Goal: Task Accomplishment & Management: Manage account settings

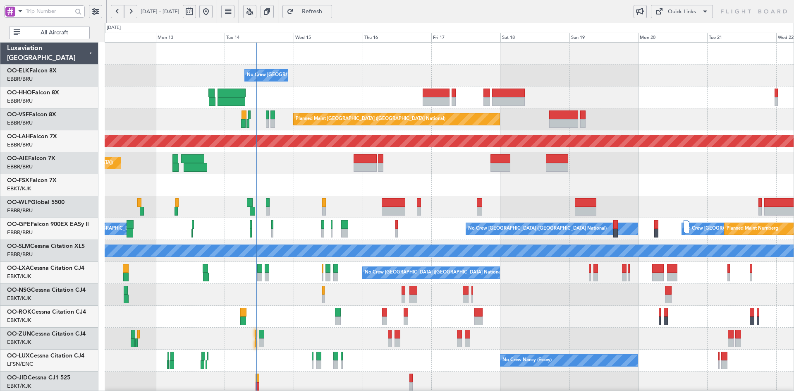
click at [449, 191] on div at bounding box center [449, 185] width 689 height 22
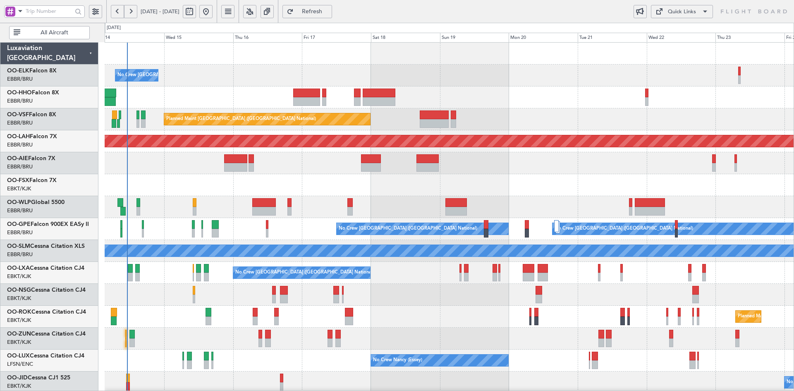
click at [560, 184] on div at bounding box center [449, 185] width 689 height 22
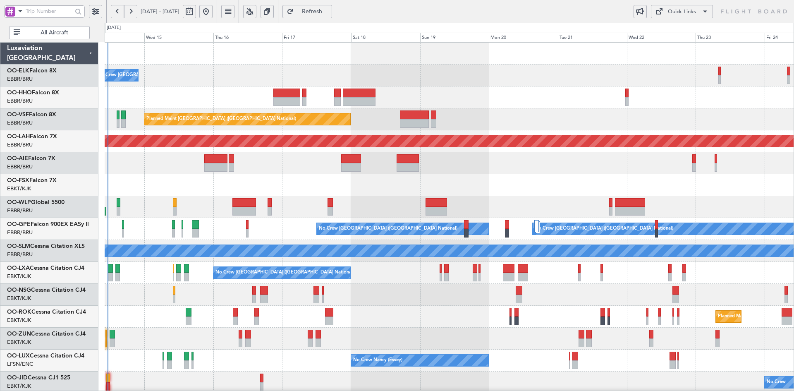
click at [610, 130] on div "No Crew Brussels (Brussels National) Planned Maint Brussels (Brussels National)…" at bounding box center [449, 262] width 689 height 438
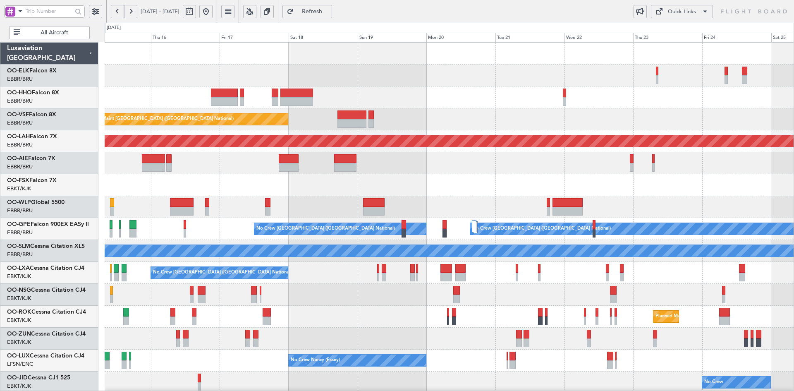
click at [424, 176] on div "No Crew Brussels (Brussels National) Planned Maint Brussels (Brussels National)…" at bounding box center [449, 262] width 689 height 438
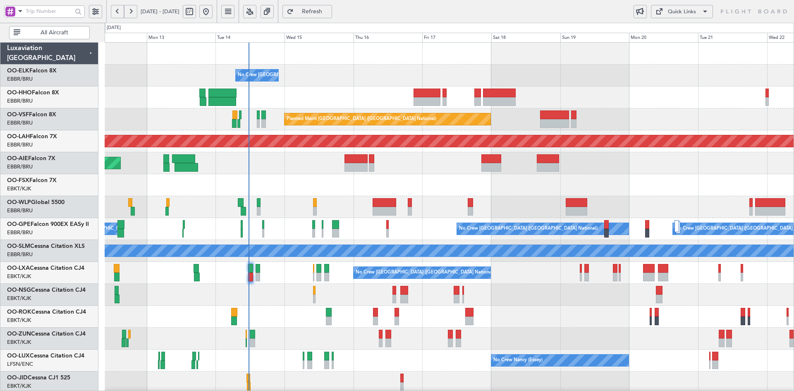
click at [659, 145] on div "No Crew Brussels (Brussels National) Planned Maint Brussels (Brussels National)…" at bounding box center [449, 262] width 689 height 438
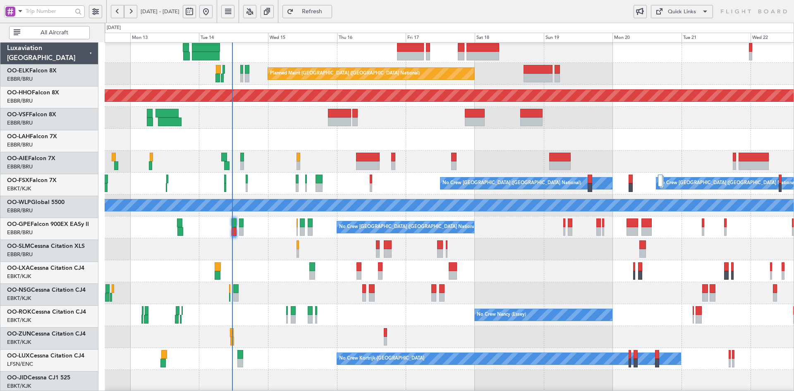
scroll to position [45, 0]
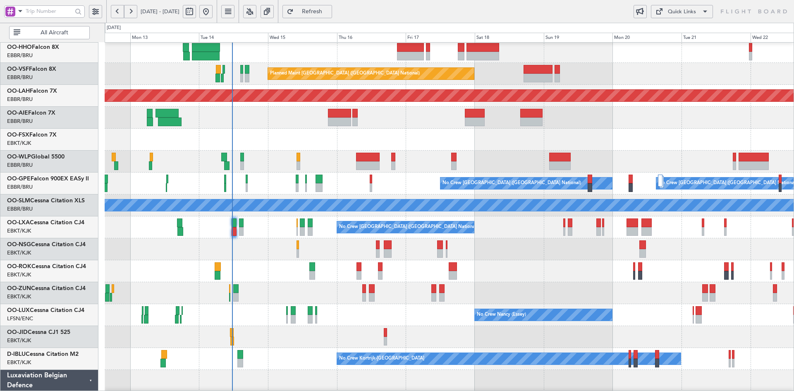
click at [442, 267] on div "No Crew Brussels (Brussels National) Planned Maint Brussels (Brussels National)…" at bounding box center [449, 216] width 689 height 438
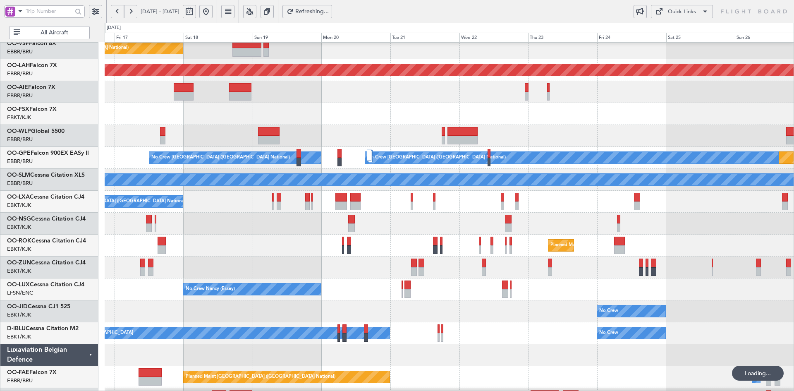
click at [450, 227] on div "Planned Maint Brussels (Brussels National) Planned Maint Alton-st Louis (St Lou…" at bounding box center [449, 190] width 689 height 438
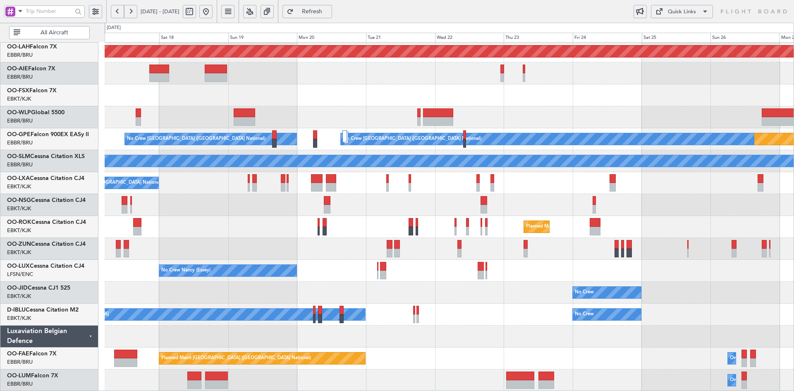
click at [488, 303] on div "No Crew Planned Maint Kortrijk-Wevelgem" at bounding box center [449, 293] width 689 height 22
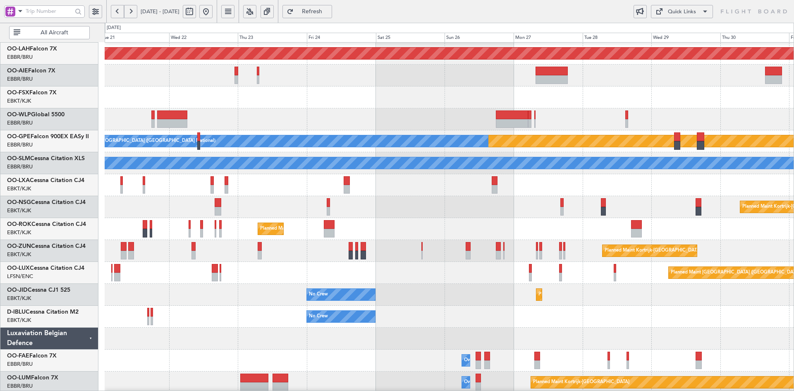
click at [401, 349] on div at bounding box center [449, 338] width 689 height 22
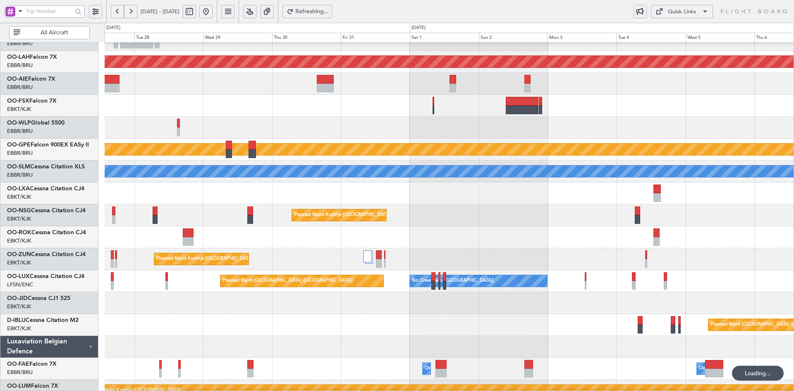
scroll to position [76, 0]
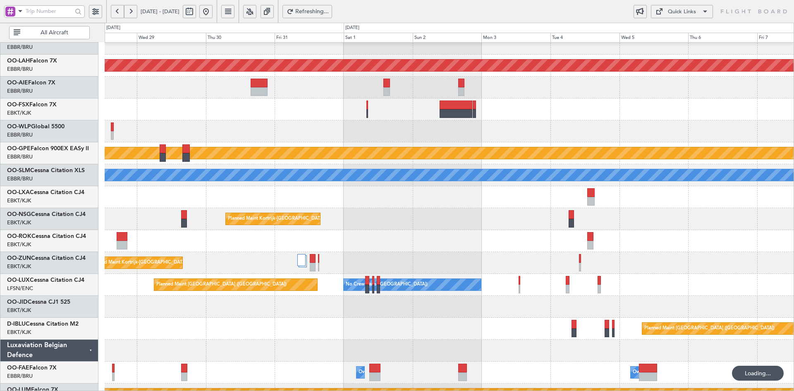
click at [406, 314] on div "Planned Maint Kortrijk-[GEOGRAPHIC_DATA]" at bounding box center [449, 307] width 689 height 22
click at [680, 175] on div "Planned Maint Alton-st Louis (St Louis Regl) Planned Maint Nurnberg No Crew Bru…" at bounding box center [449, 186] width 689 height 438
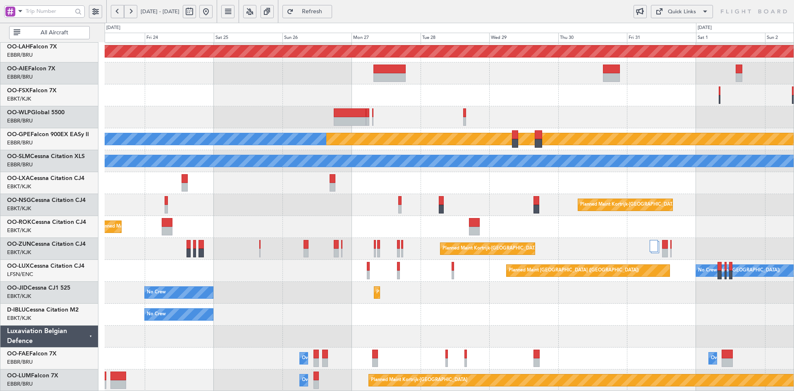
click at [592, 222] on div "Planned Maint Alton-st Louis (St Louis Regl) Planned Maint Nurnberg No Crew Bru…" at bounding box center [449, 172] width 689 height 438
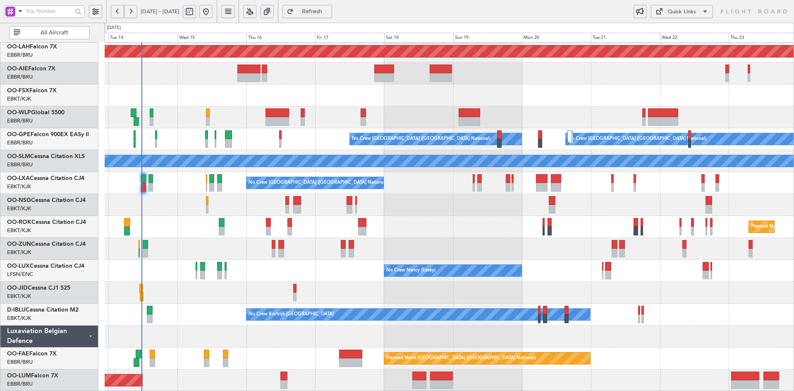
click at [571, 262] on div "No Crew Nancy (Essey)" at bounding box center [449, 271] width 689 height 22
click at [595, 282] on div "No Crew Nancy (Essey)" at bounding box center [449, 271] width 689 height 22
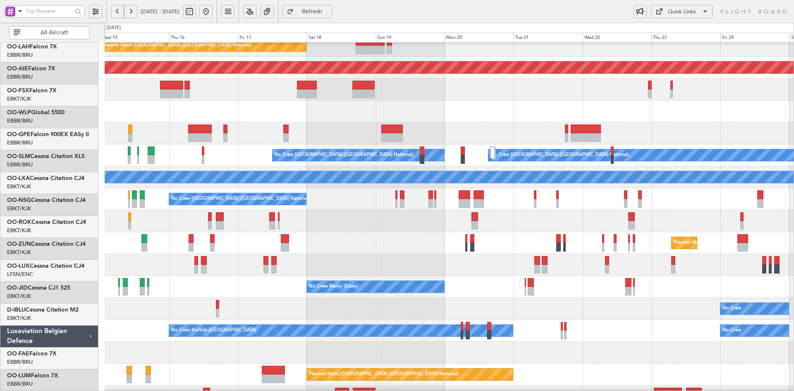
scroll to position [74, 0]
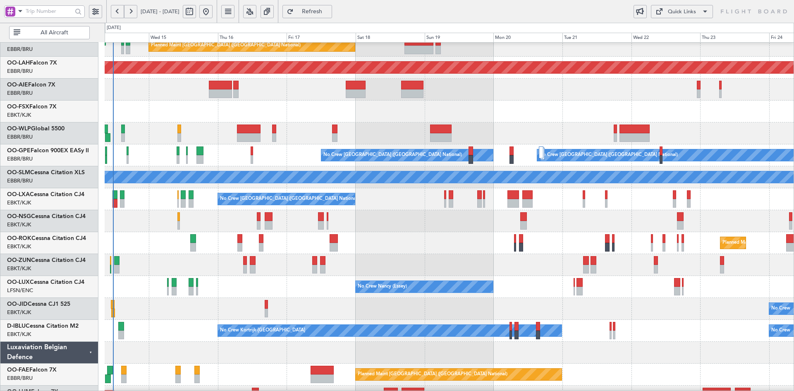
click at [486, 93] on div "Planned Maint [GEOGRAPHIC_DATA] ([GEOGRAPHIC_DATA])" at bounding box center [449, 90] width 689 height 22
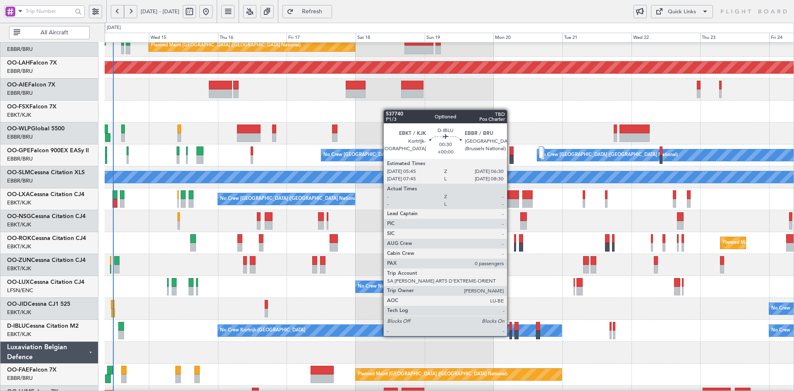
click at [511, 336] on div at bounding box center [510, 334] width 2 height 9
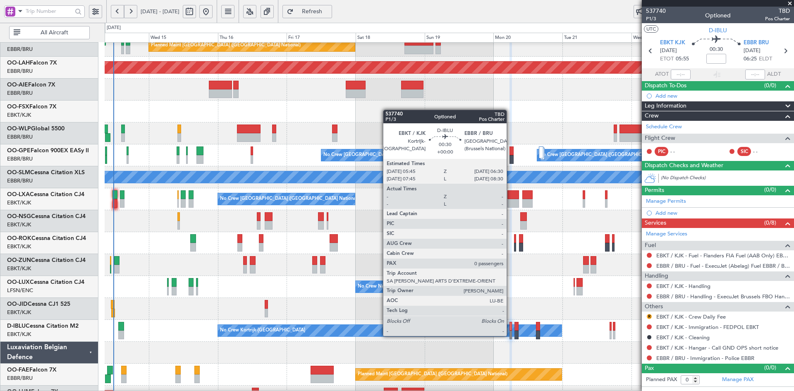
click at [510, 336] on div at bounding box center [510, 334] width 2 height 9
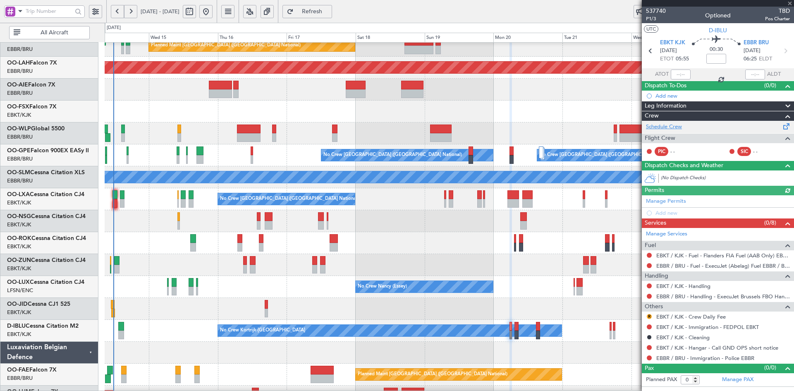
click at [673, 124] on link "Schedule Crew" at bounding box center [664, 127] width 36 height 8
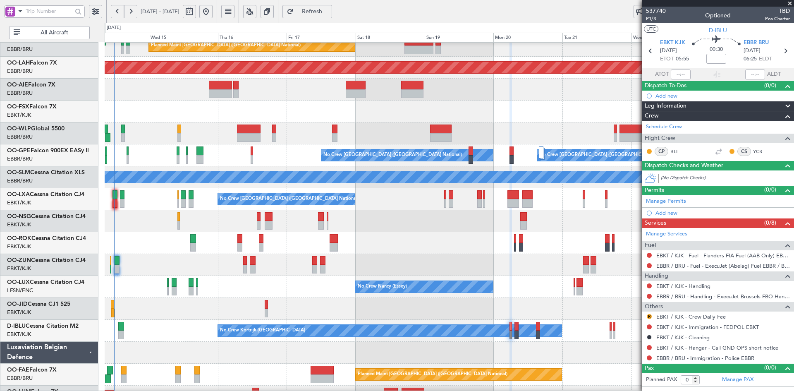
click at [791, 3] on span at bounding box center [790, 3] width 8 height 7
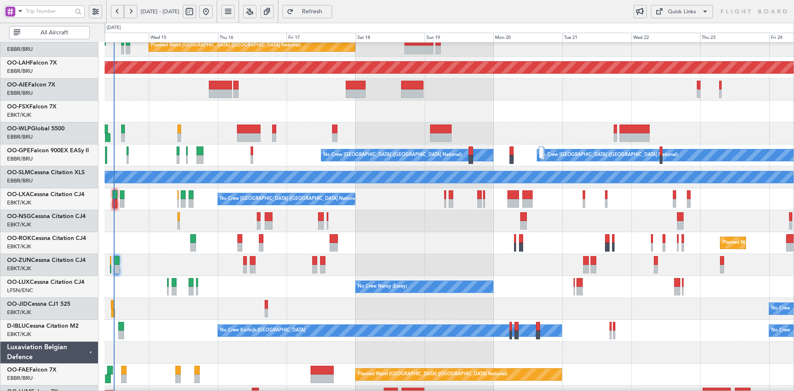
click at [414, 256] on div at bounding box center [449, 265] width 689 height 22
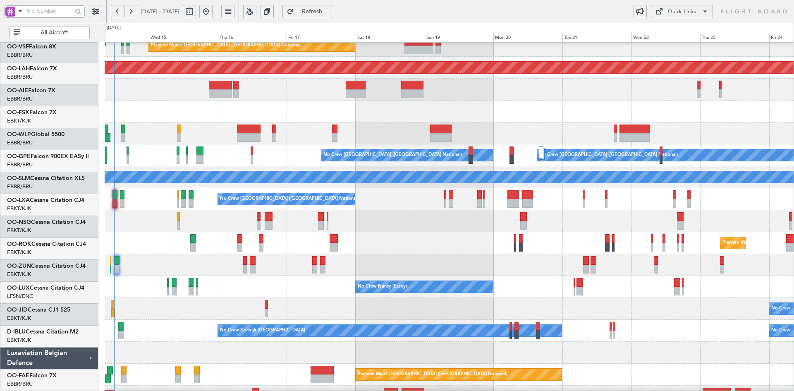
click at [493, 232] on div at bounding box center [449, 221] width 689 height 22
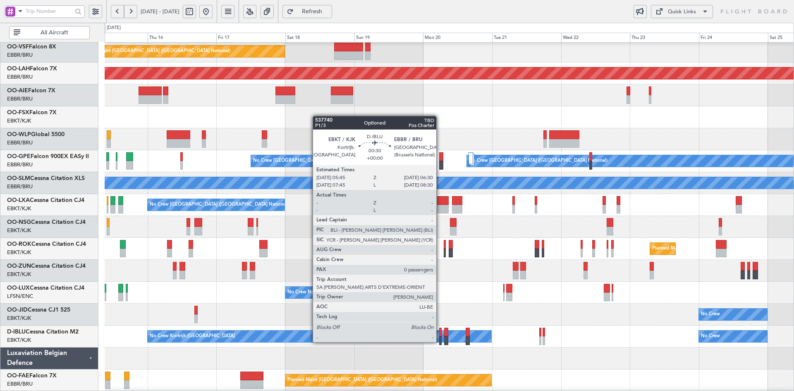
click at [440, 342] on div at bounding box center [440, 340] width 2 height 9
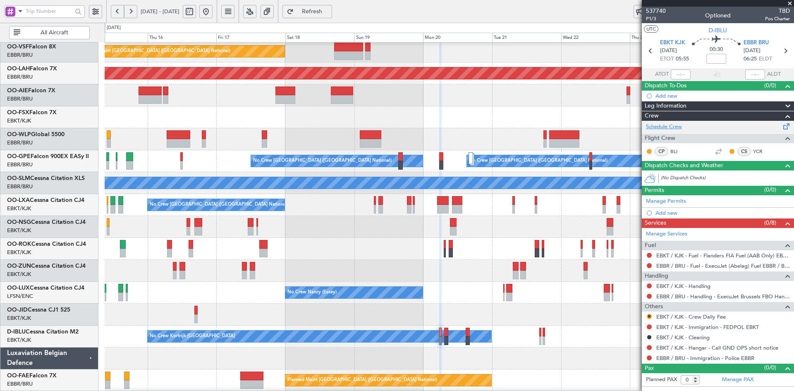
click at [670, 127] on link "Schedule Crew" at bounding box center [664, 127] width 36 height 8
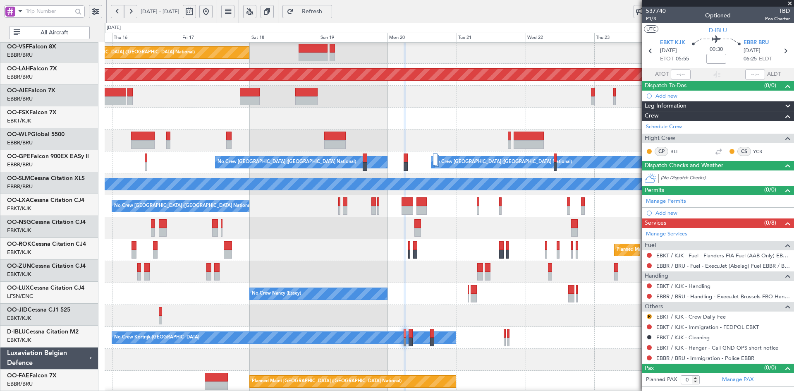
scroll to position [67, 0]
click at [457, 244] on div "Planned Maint Kortrijk-[GEOGRAPHIC_DATA]" at bounding box center [449, 250] width 689 height 22
click at [447, 283] on div "No Crew Nancy (Essey)" at bounding box center [449, 294] width 689 height 22
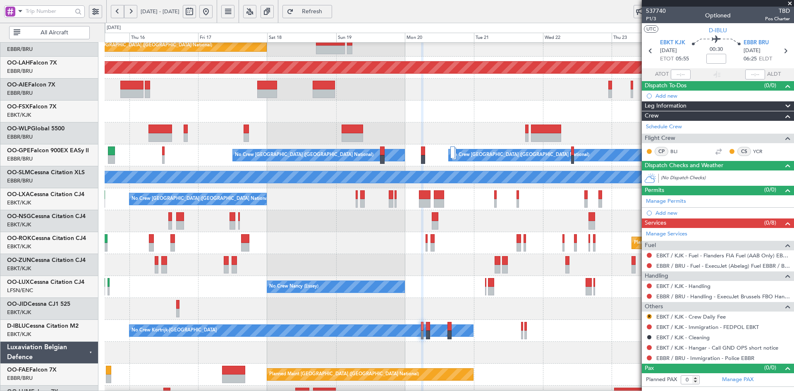
click at [437, 245] on div "Planned Maint Kortrijk-[GEOGRAPHIC_DATA]" at bounding box center [449, 243] width 689 height 22
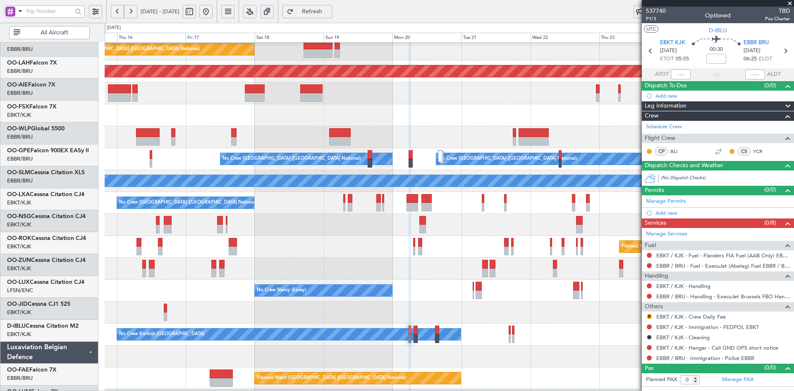
scroll to position [70, 0]
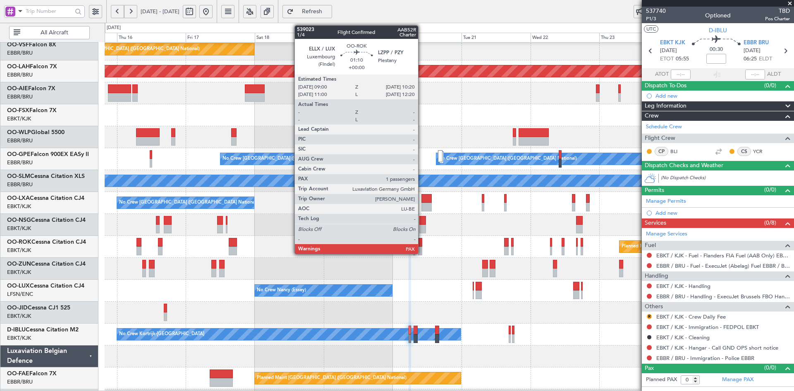
click at [422, 250] on div at bounding box center [420, 250] width 4 height 9
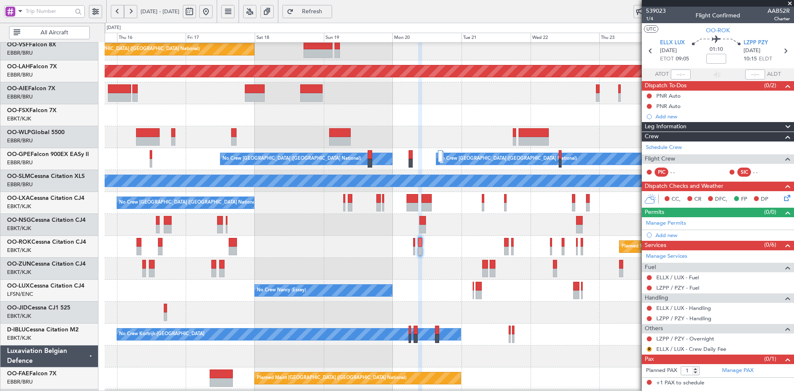
click at [790, 3] on span at bounding box center [790, 3] width 8 height 7
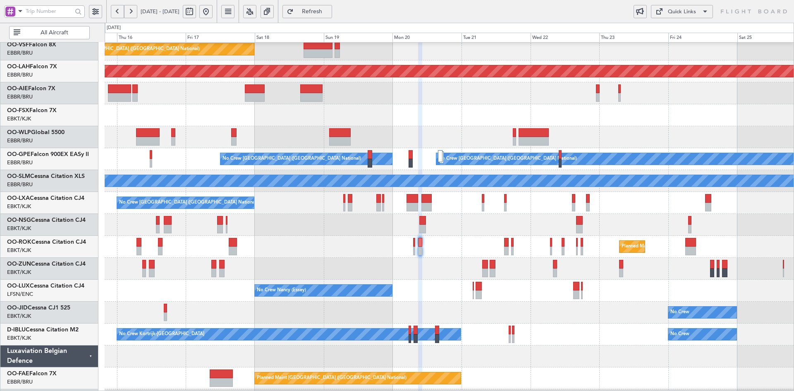
type input "0"
click at [684, 223] on div at bounding box center [449, 225] width 689 height 22
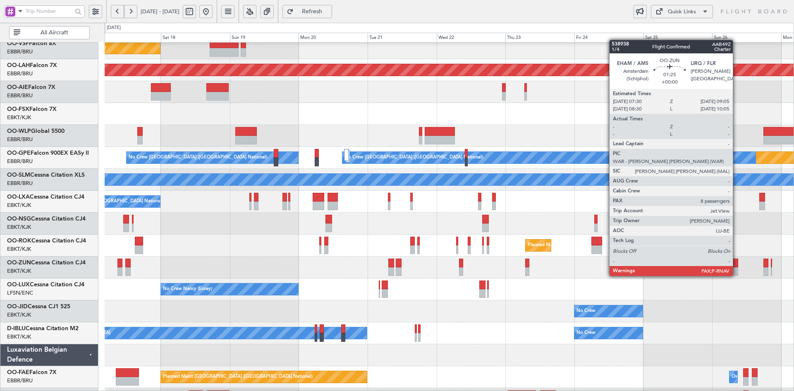
click at [736, 268] on div at bounding box center [735, 271] width 5 height 9
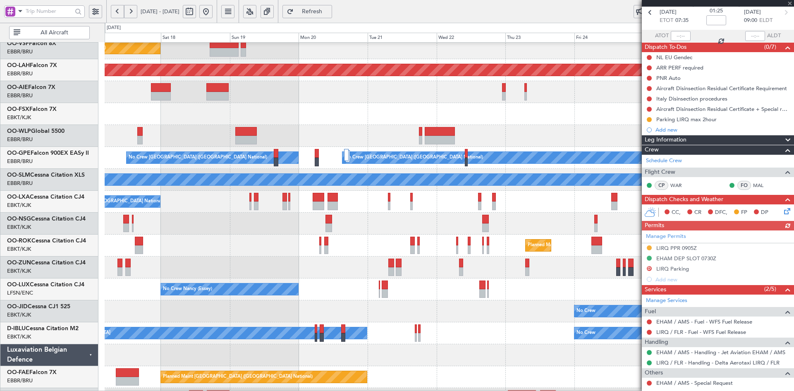
scroll to position [0, 0]
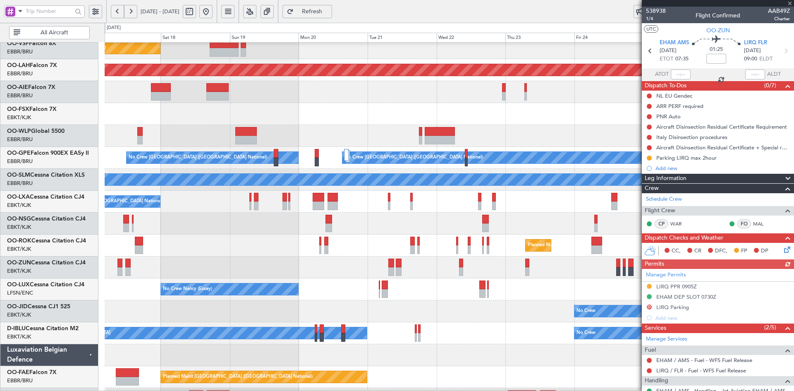
click at [791, 2] on div at bounding box center [718, 3] width 152 height 7
click at [791, 0] on span at bounding box center [790, 3] width 8 height 7
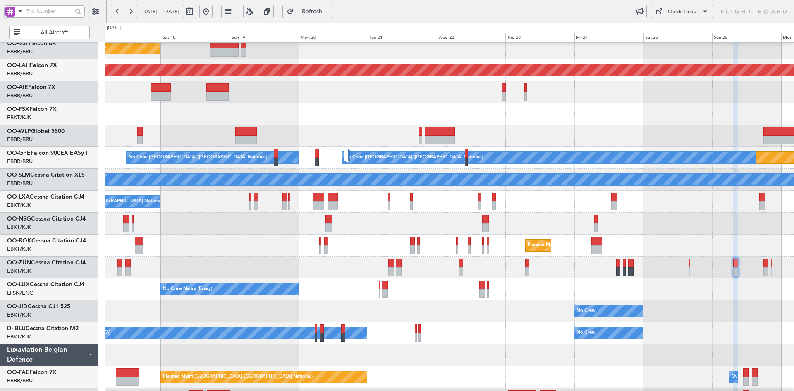
type input "0"
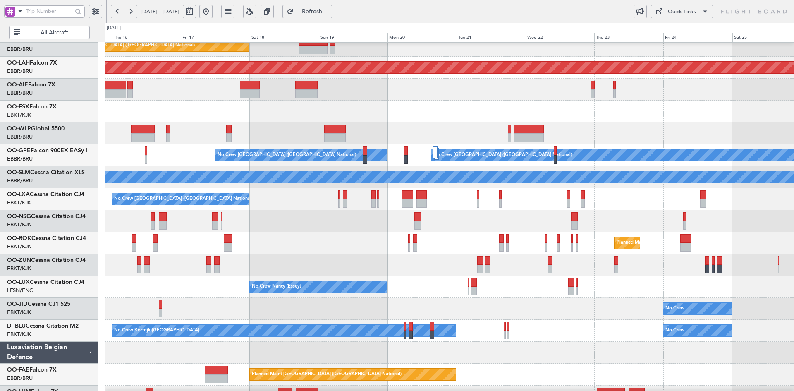
click at [333, 235] on div "Planned Maint Kortrijk-[GEOGRAPHIC_DATA]" at bounding box center [449, 243] width 689 height 22
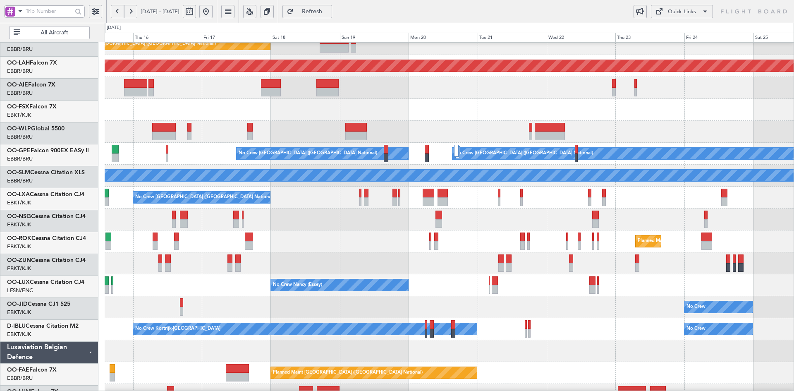
scroll to position [75, 0]
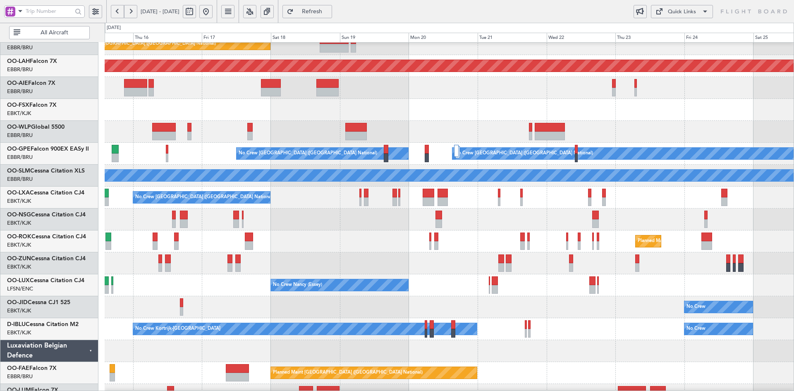
click at [342, 318] on div "No Crew Planned Maint Kortrijk-Wevelgem" at bounding box center [449, 307] width 689 height 22
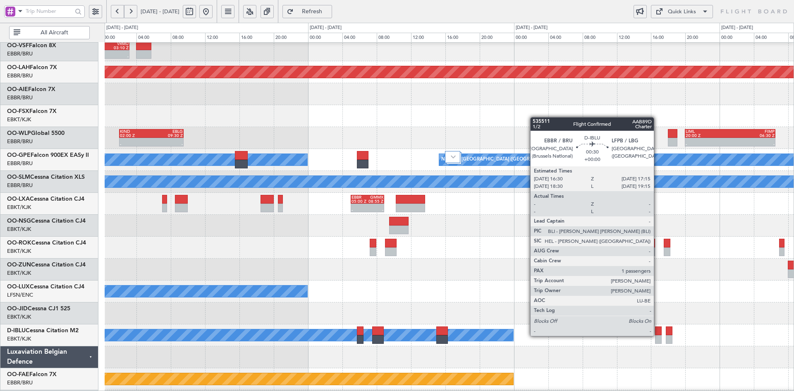
click at [657, 336] on div at bounding box center [658, 339] width 7 height 9
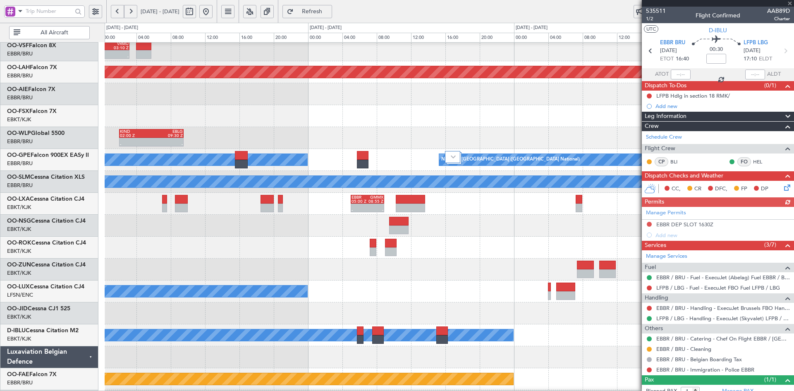
click at [790, 6] on span at bounding box center [790, 3] width 8 height 7
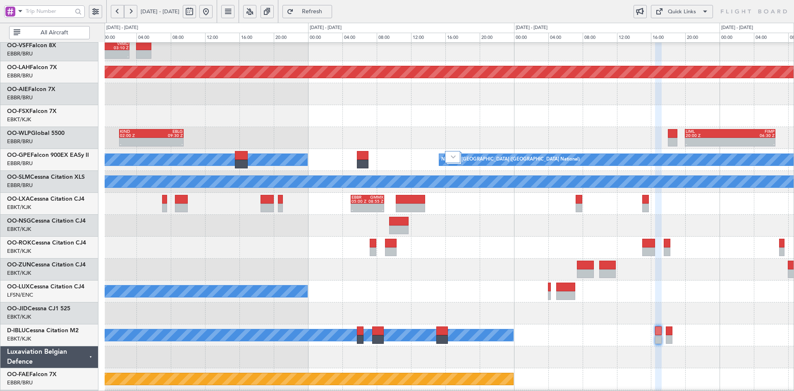
type input "0"
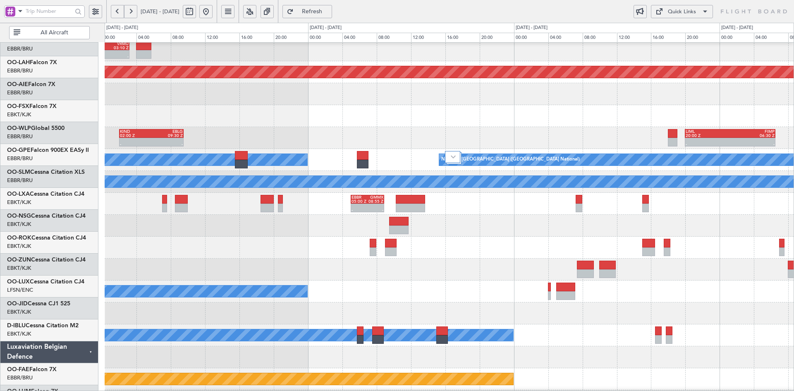
click at [613, 334] on div "No Crew Kortrijk-[GEOGRAPHIC_DATA]" at bounding box center [449, 335] width 689 height 22
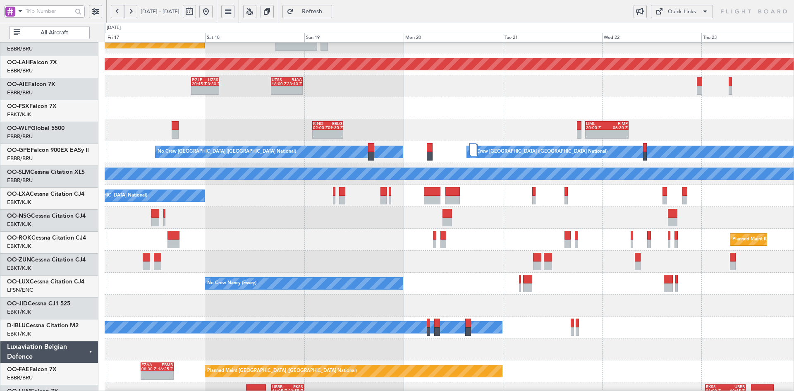
click at [527, 274] on div "No Crew Nancy (Essey)" at bounding box center [449, 283] width 689 height 22
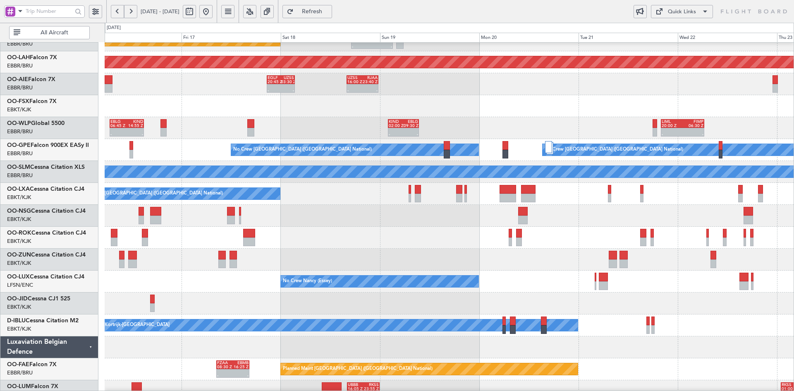
click at [552, 257] on div at bounding box center [449, 260] width 689 height 22
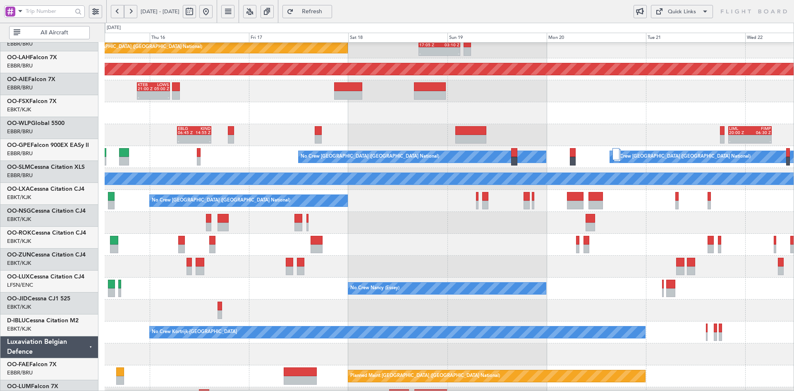
scroll to position [72, 0]
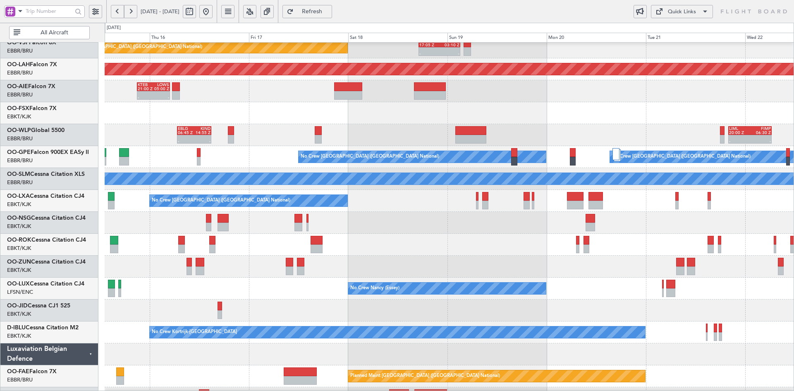
click at [418, 230] on div at bounding box center [449, 223] width 689 height 22
click at [368, 210] on div "Planned Maint Brussels (Brussels National) - - EBBR 17:05 Z VRMU 03:10 Z Planne…" at bounding box center [449, 190] width 689 height 438
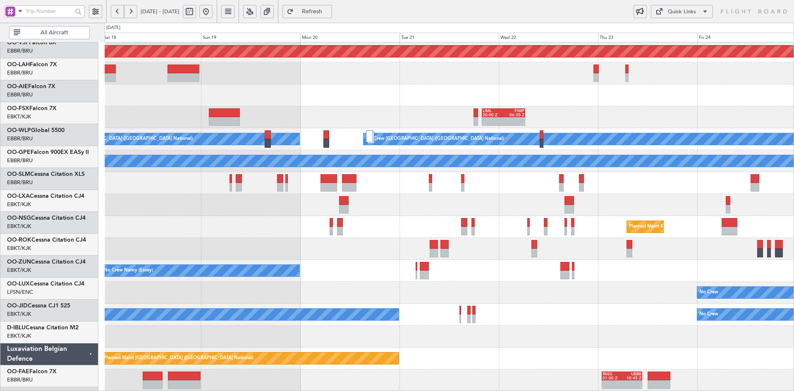
scroll to position [90, 0]
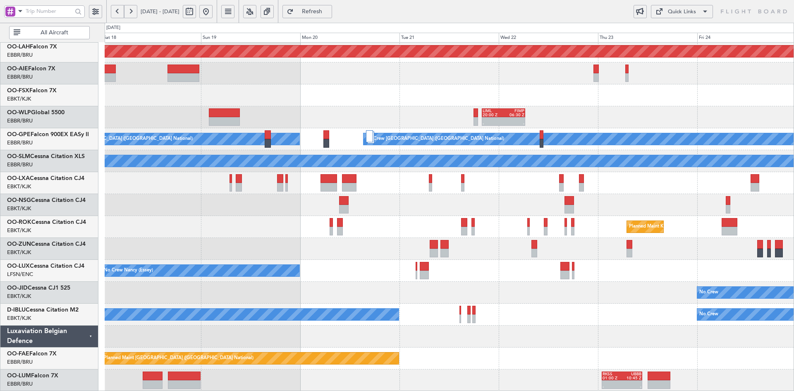
click at [213, 8] on button at bounding box center [205, 11] width 13 height 13
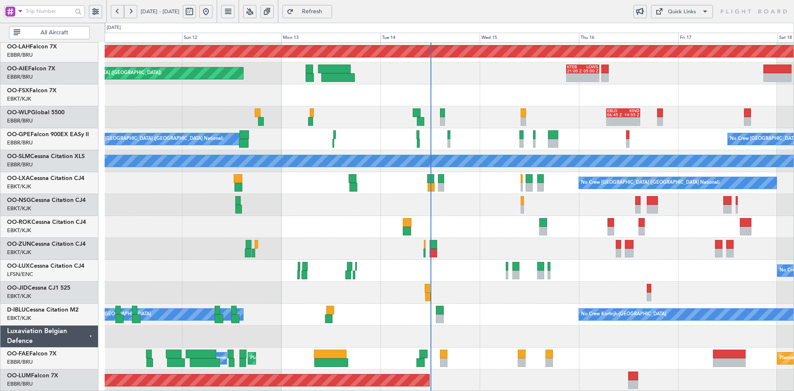
scroll to position [89, 0]
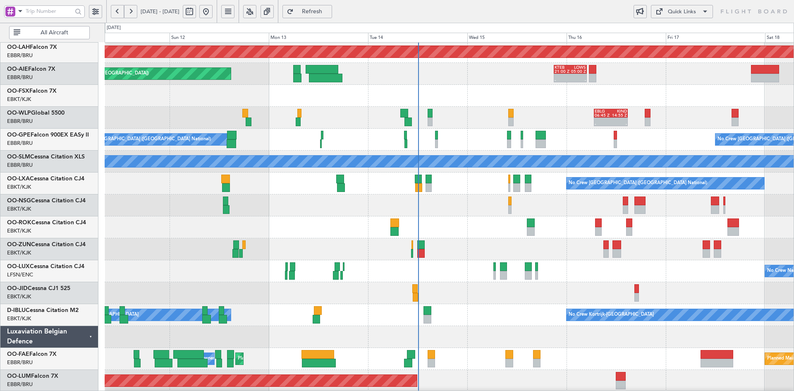
click at [649, 259] on div at bounding box center [449, 249] width 689 height 22
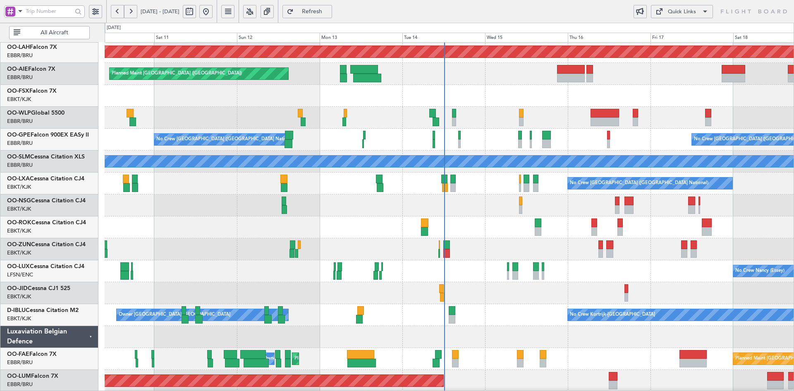
click at [365, 201] on div "Planned Maint Brussels (Brussels National) - - EBBR 17:05 Z VRMU 03:10 Z Planne…" at bounding box center [449, 172] width 689 height 438
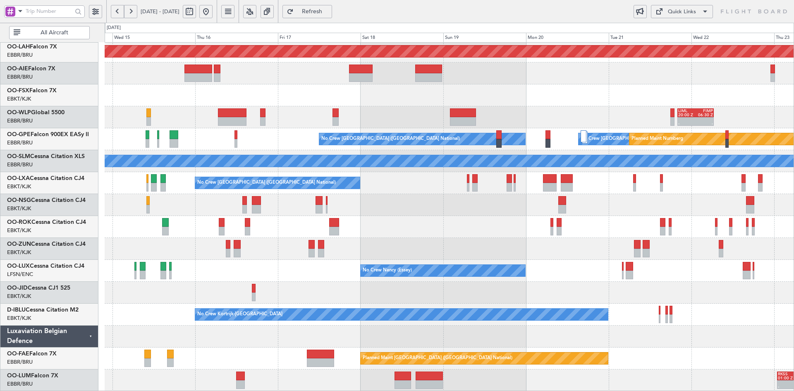
click at [356, 247] on div at bounding box center [449, 249] width 689 height 22
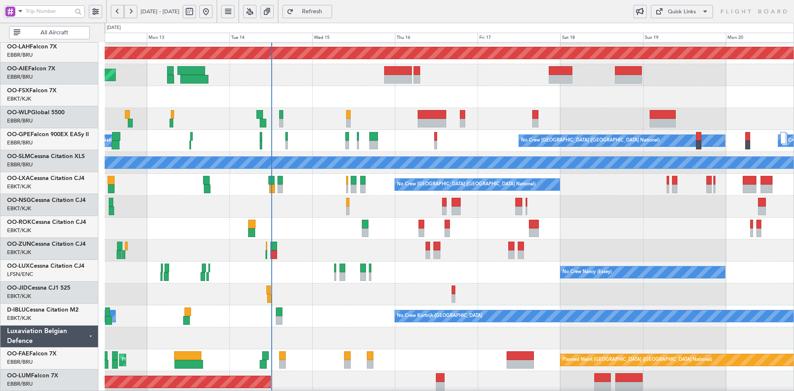
scroll to position [79, 0]
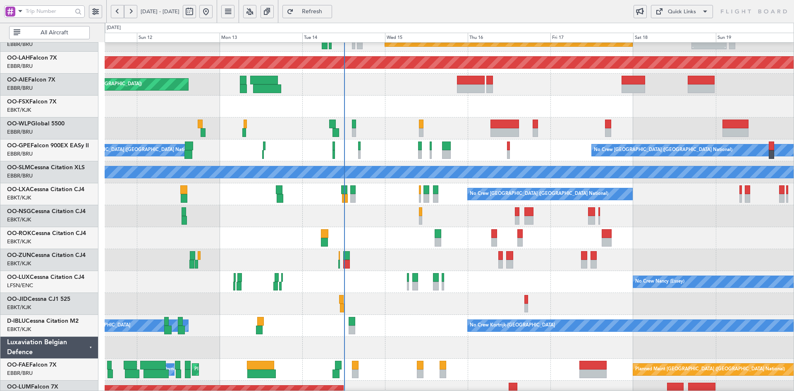
click at [533, 282] on div "No Crew Nancy (Essey)" at bounding box center [449, 282] width 689 height 22
click at [401, 215] on div at bounding box center [449, 216] width 689 height 22
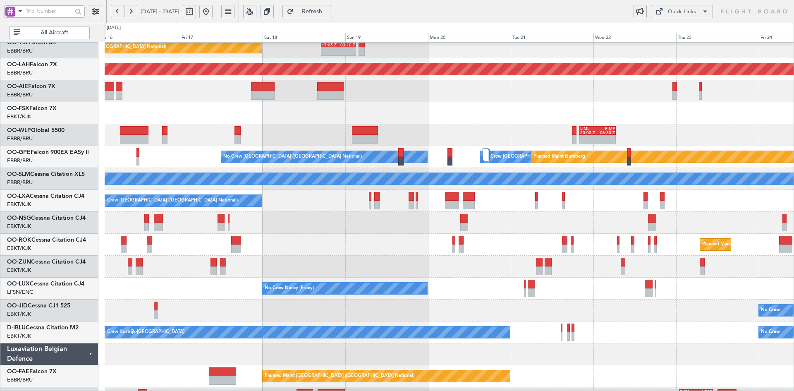
click at [380, 239] on div "Planned Maint Kortrijk-[GEOGRAPHIC_DATA]" at bounding box center [449, 245] width 689 height 22
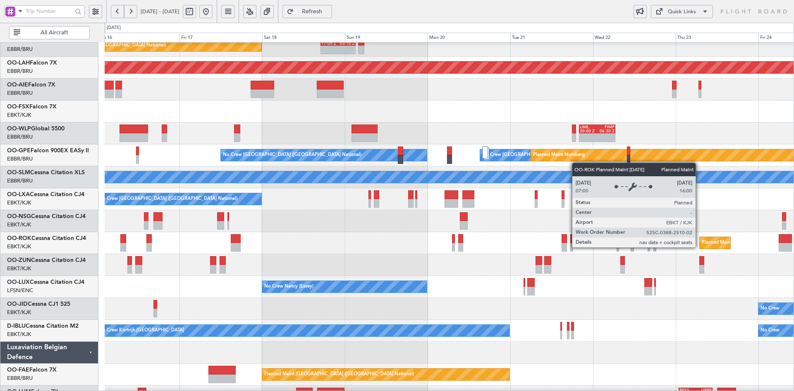
click at [553, 252] on div "Planned Maint Kortrijk-[GEOGRAPHIC_DATA]" at bounding box center [449, 243] width 689 height 22
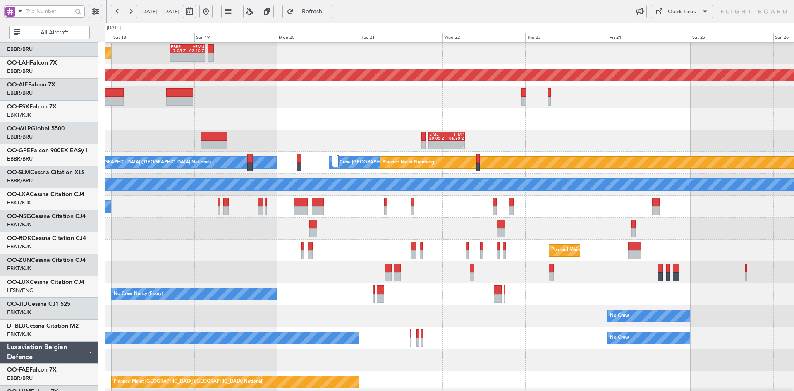
scroll to position [66, 0]
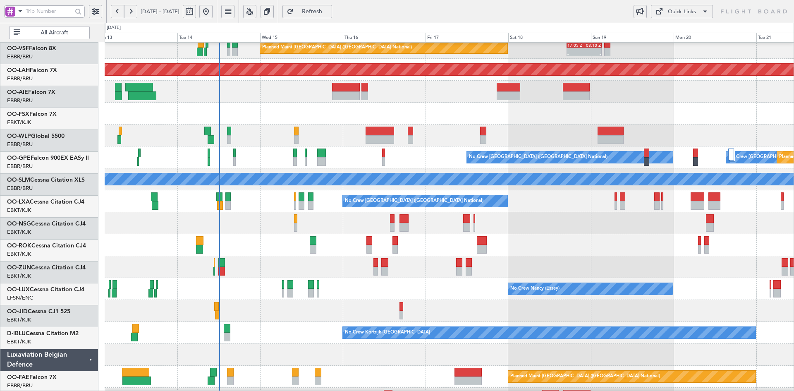
click at [637, 265] on div at bounding box center [449, 267] width 689 height 22
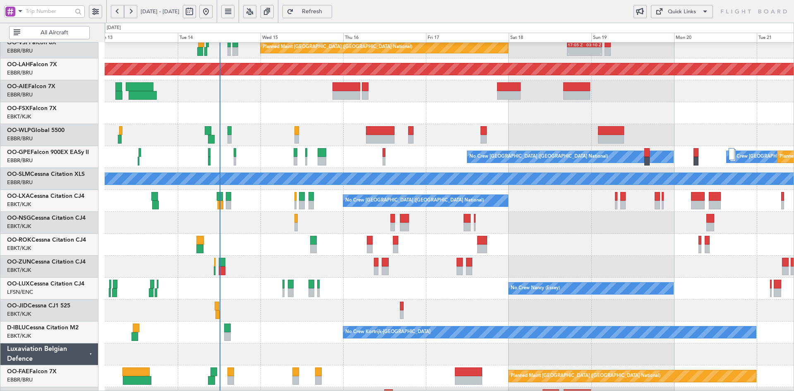
click at [358, 256] on div at bounding box center [449, 267] width 689 height 22
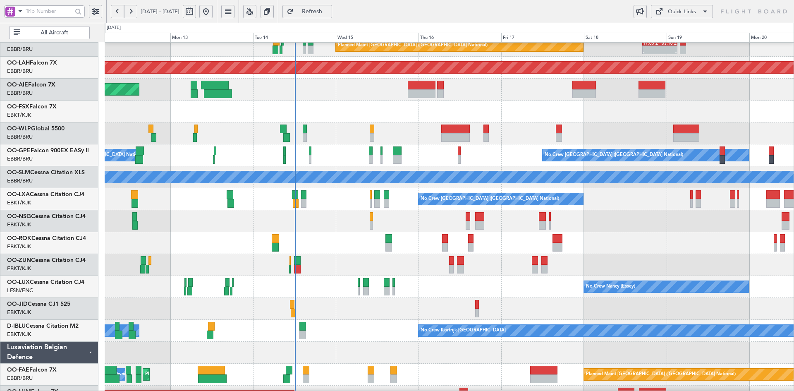
click at [212, 240] on div at bounding box center [449, 243] width 689 height 22
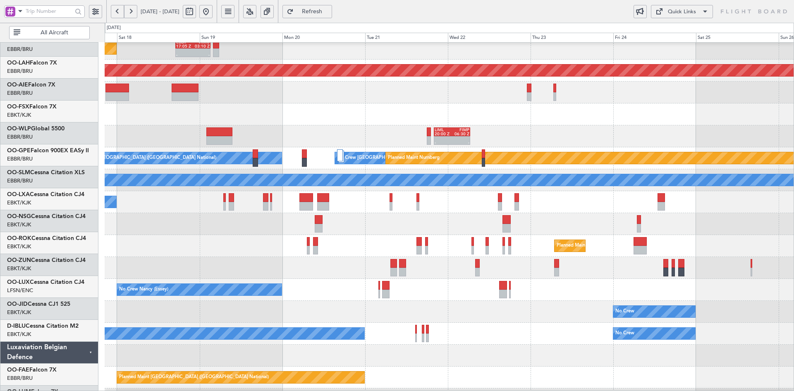
scroll to position [71, 0]
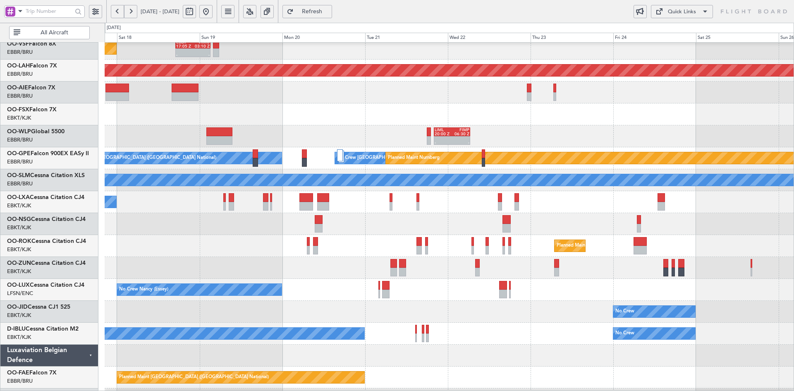
click at [424, 279] on div "No Crew Nancy (Essey)" at bounding box center [449, 290] width 689 height 22
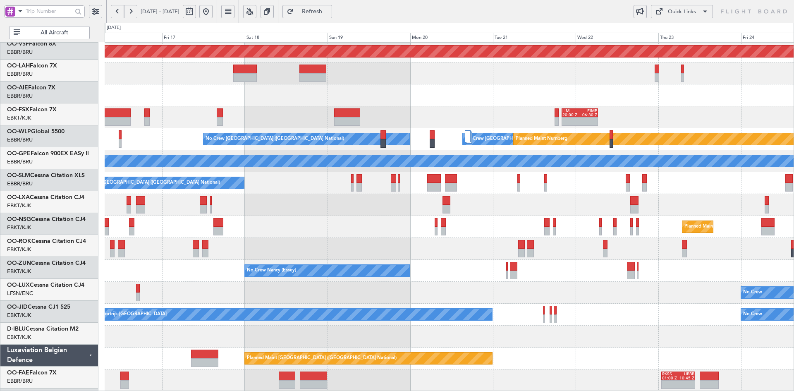
scroll to position [90, 0]
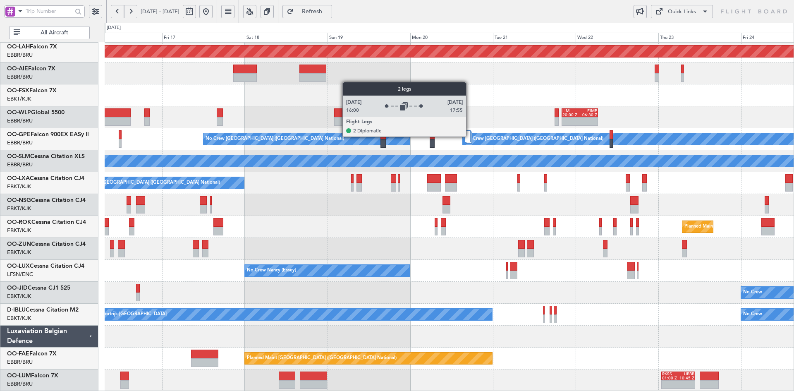
click at [470, 136] on div at bounding box center [467, 136] width 5 height 12
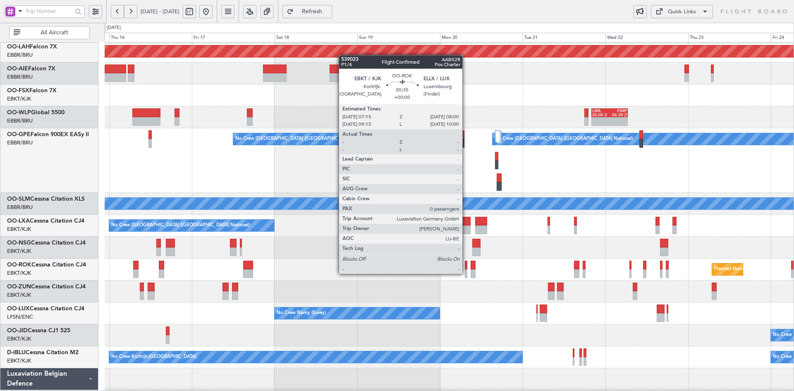
click at [466, 273] on div at bounding box center [466, 273] width 3 height 9
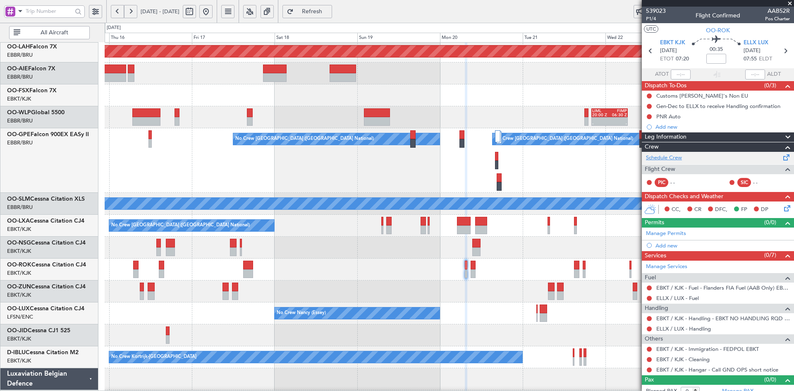
click at [667, 156] on link "Schedule Crew" at bounding box center [664, 158] width 36 height 8
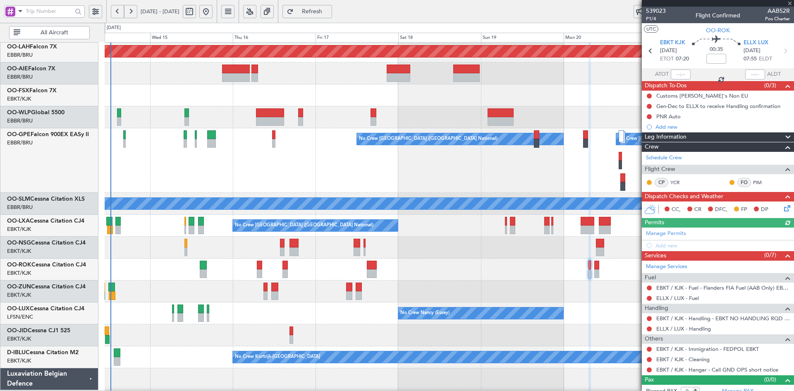
click at [311, 153] on div "Planned Maint Nurnberg No Crew [GEOGRAPHIC_DATA] (Brussels National) No Crew [G…" at bounding box center [449, 160] width 689 height 65
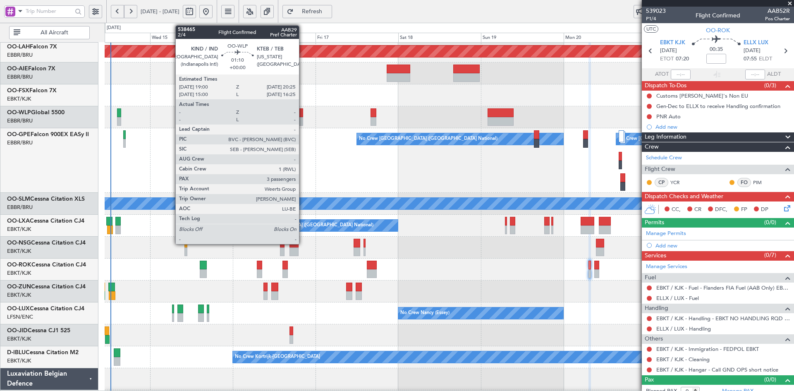
click at [314, 106] on div at bounding box center [449, 95] width 689 height 22
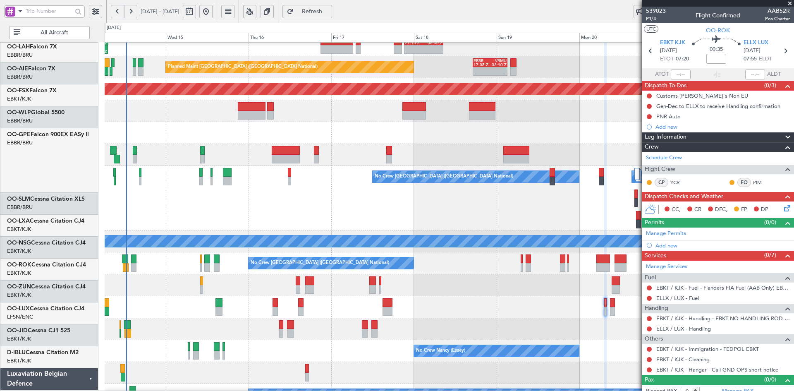
scroll to position [52, 0]
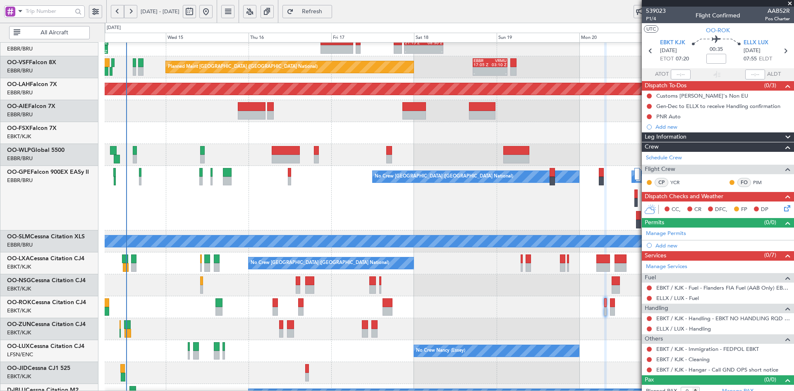
click at [370, 211] on div "- - LROP 21:15 Z RJTT 08:30 Z 21:41 Z 07:10 Z LEZL 21:40 Z SKCG 07:20 Z Planned…" at bounding box center [449, 230] width 689 height 481
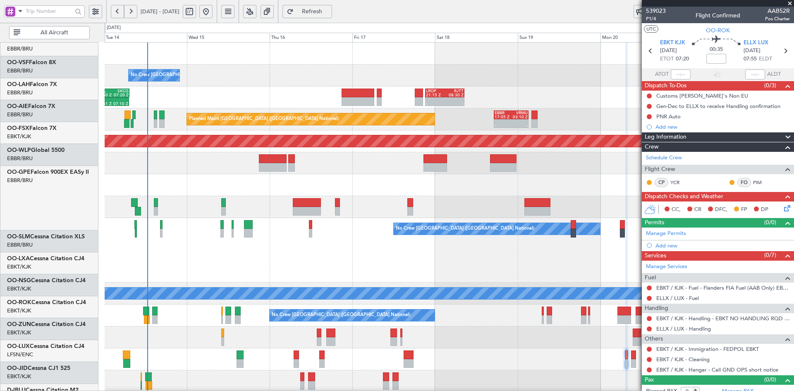
scroll to position [0, 0]
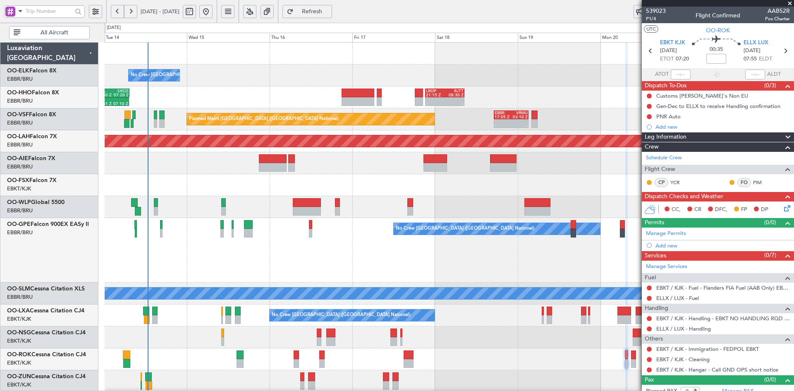
click at [789, 4] on span at bounding box center [790, 3] width 8 height 7
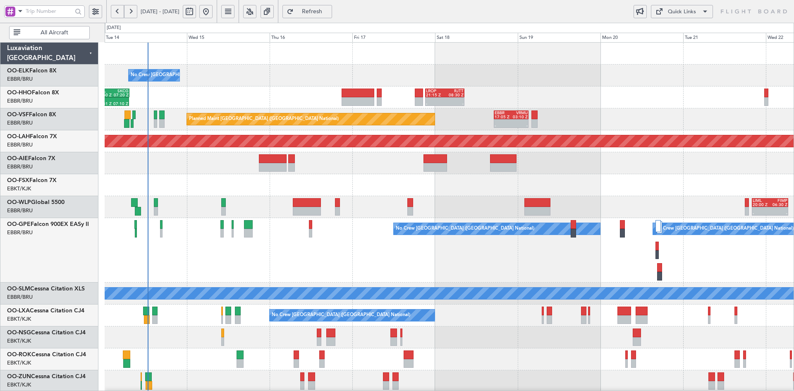
click at [421, 218] on div "Planned Maint Nurnberg No Crew [GEOGRAPHIC_DATA] (Brussels National) No Crew [G…" at bounding box center [449, 250] width 689 height 65
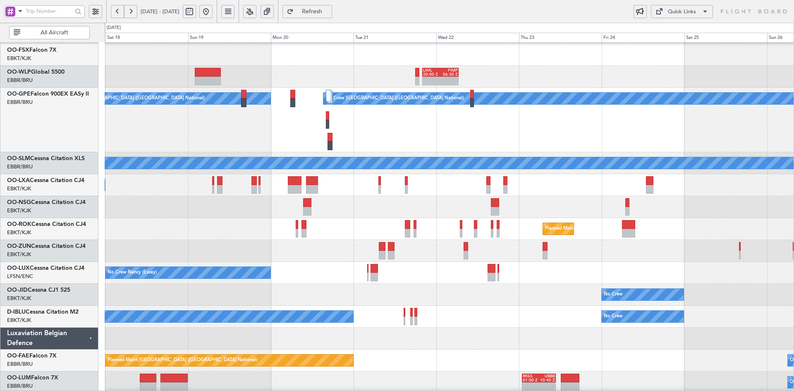
click at [244, 346] on div at bounding box center [449, 338] width 689 height 22
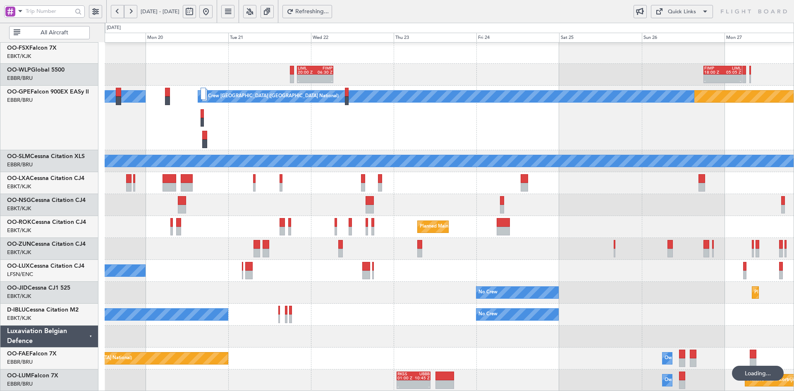
click at [218, 318] on div "- - RJBE 07:45 Z UBBB 19:00 Z - - LIML 20:00 Z FIMP 06:30 Z - - FIMP 18:00 Z LI…" at bounding box center [449, 150] width 689 height 481
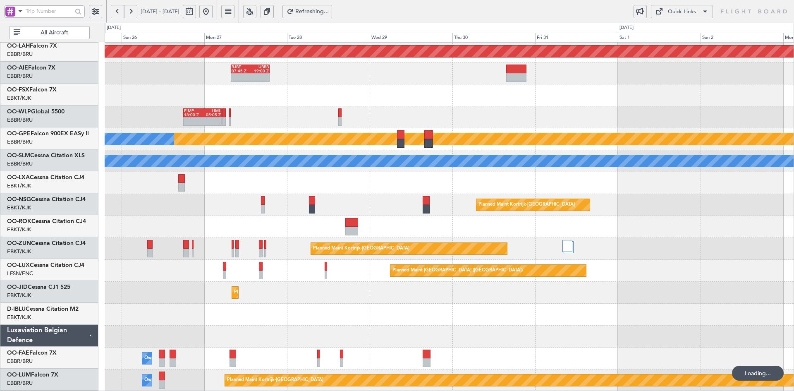
scroll to position [90, 0]
click at [180, 277] on div "- - VRMM 19:20 Z LEGE 06:40 Z Planned [GEOGRAPHIC_DATA][PERSON_NAME]-[GEOGRAPHI…" at bounding box center [449, 172] width 689 height 438
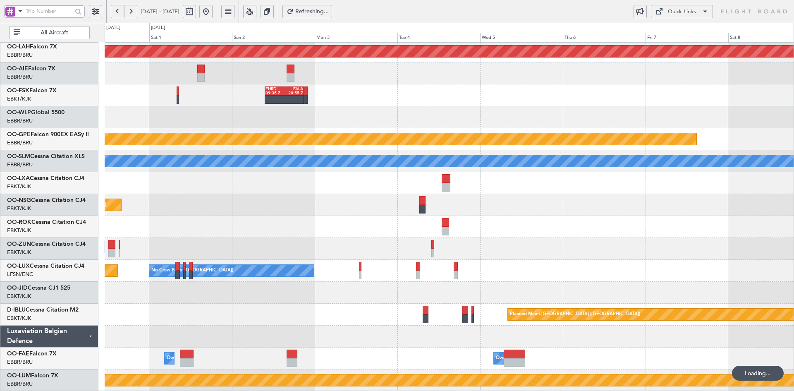
click at [220, 284] on div "Planned Maint [PERSON_NAME]-[GEOGRAPHIC_DATA][PERSON_NAME] ([GEOGRAPHIC_DATA][P…" at bounding box center [449, 172] width 689 height 438
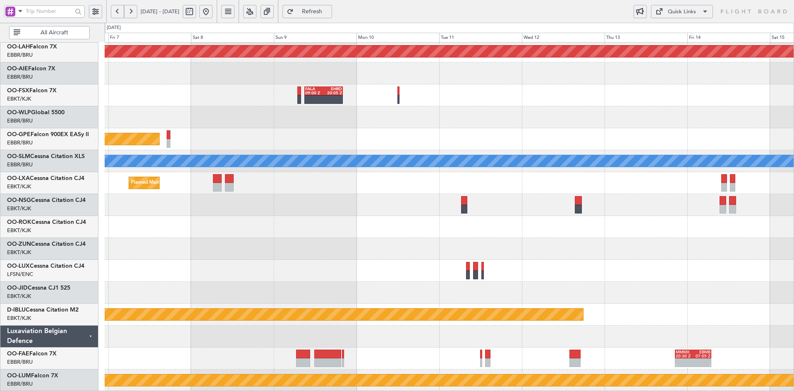
click at [642, 301] on div "Planned Maint [PERSON_NAME]-[GEOGRAPHIC_DATA][PERSON_NAME] ([GEOGRAPHIC_DATA][P…" at bounding box center [449, 172] width 689 height 438
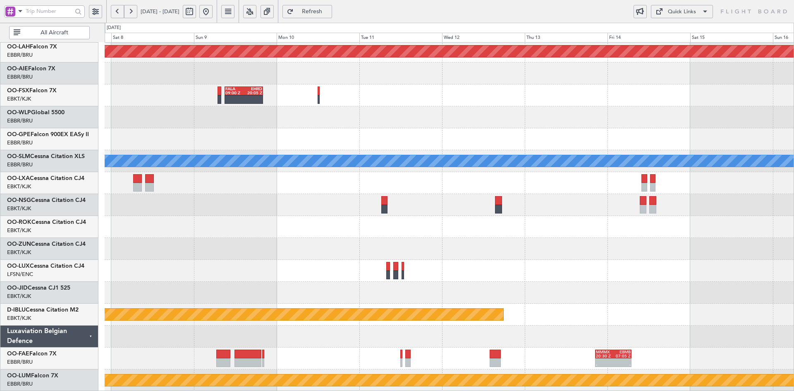
click at [213, 10] on button at bounding box center [205, 11] width 13 height 13
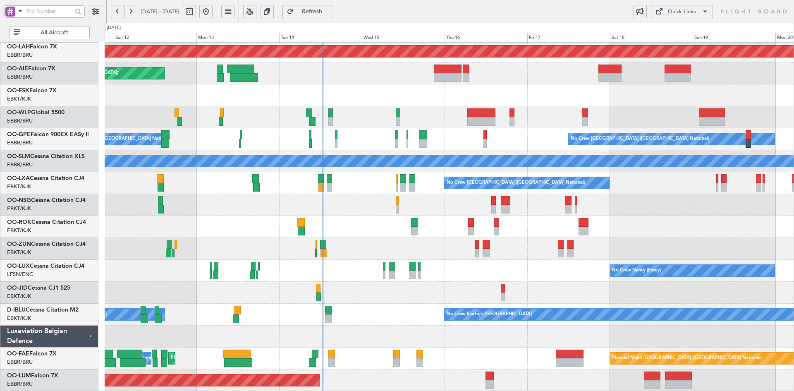
click at [653, 222] on div at bounding box center [449, 227] width 689 height 22
click at [199, 5] on button at bounding box center [205, 11] width 13 height 13
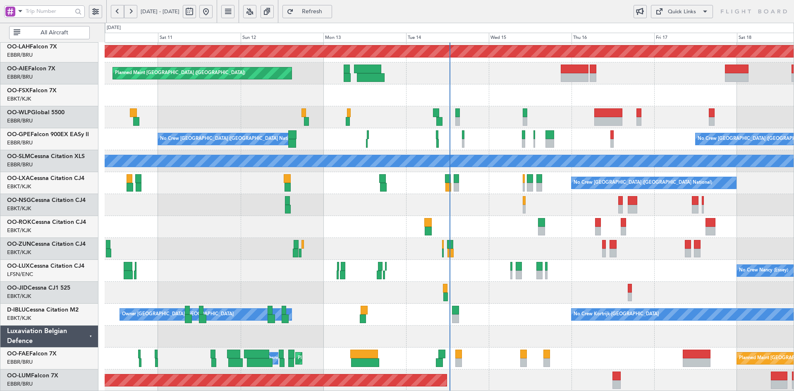
drag, startPoint x: 626, startPoint y: 198, endPoint x: 515, endPoint y: 13, distance: 215.6
click at [515, 13] on div "[DATE] - [DATE] Refresh Quick Links All Aircraft" at bounding box center [397, 11] width 794 height 23
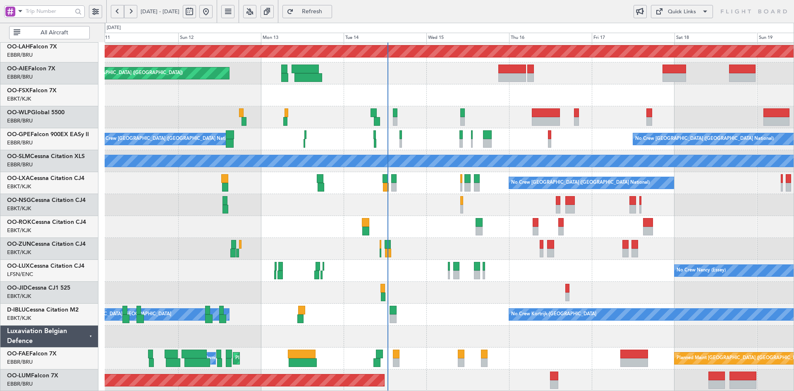
click at [689, 222] on div at bounding box center [449, 227] width 689 height 22
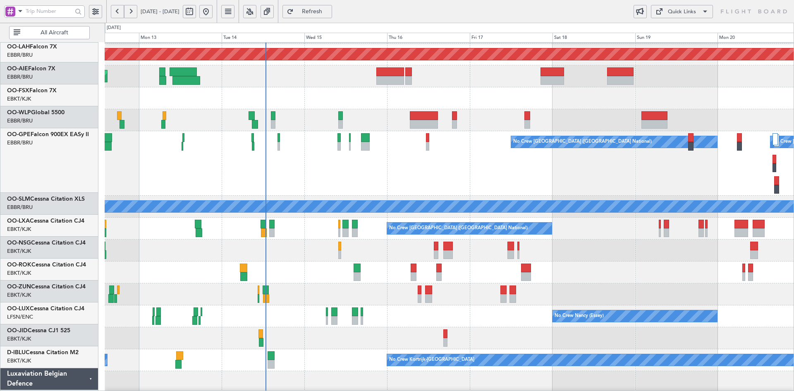
scroll to position [85, 0]
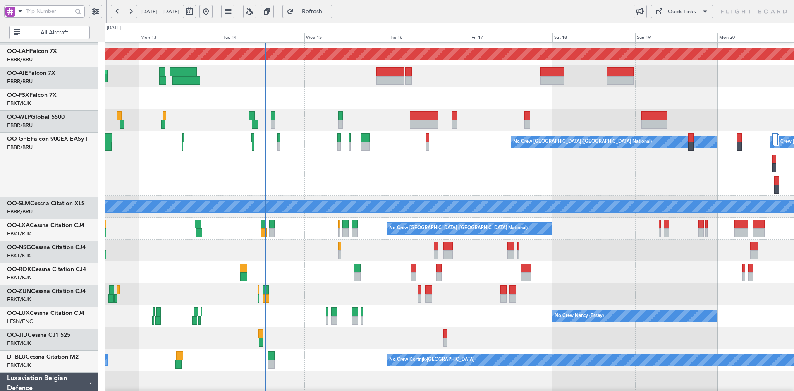
click at [566, 225] on div "Planned Maint [GEOGRAPHIC_DATA] ([GEOGRAPHIC_DATA] National) - - EBBR 17:05 Z V…" at bounding box center [449, 196] width 689 height 481
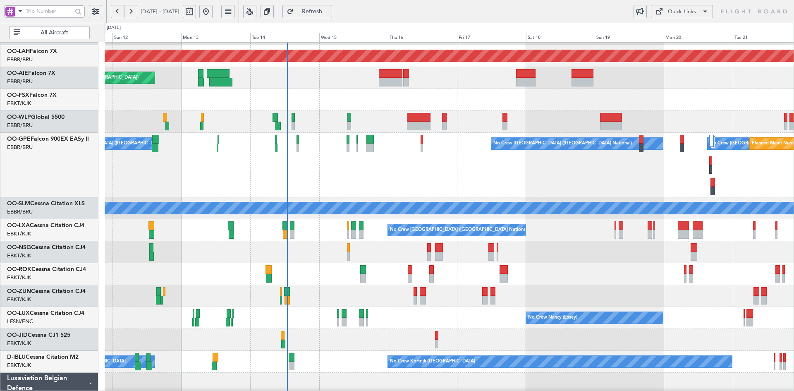
scroll to position [82, 0]
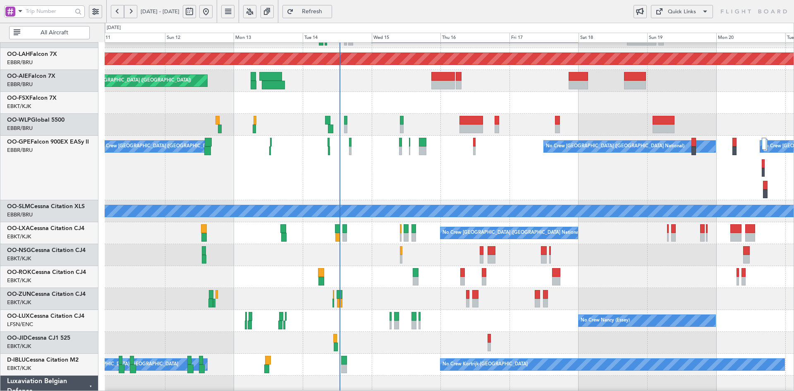
click at [424, 185] on div "No Crew [GEOGRAPHIC_DATA] ([GEOGRAPHIC_DATA] National) No Crew [GEOGRAPHIC_DATA…" at bounding box center [449, 168] width 689 height 65
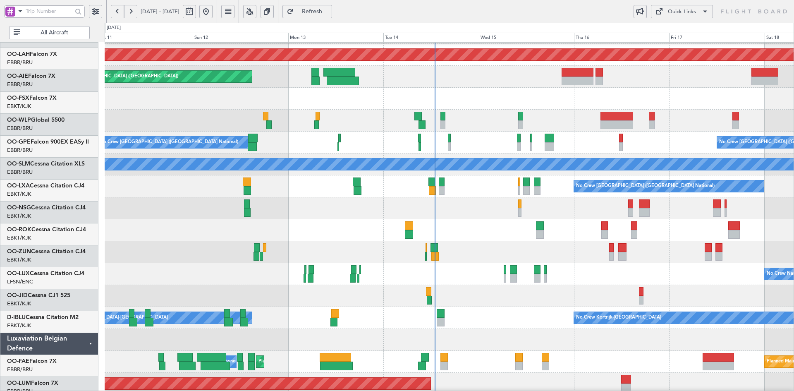
scroll to position [87, 0]
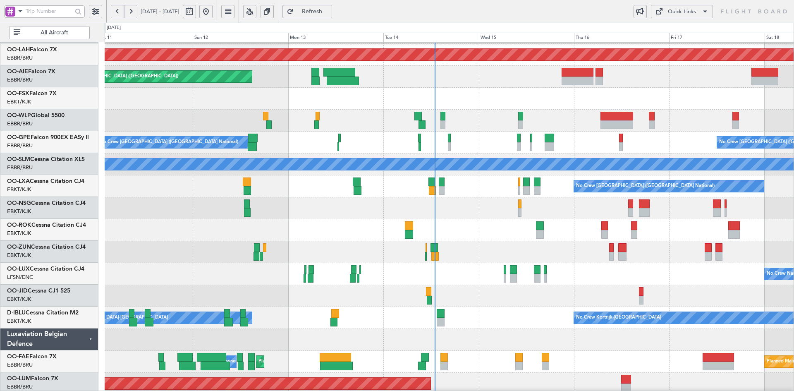
click at [456, 255] on div at bounding box center [449, 252] width 689 height 22
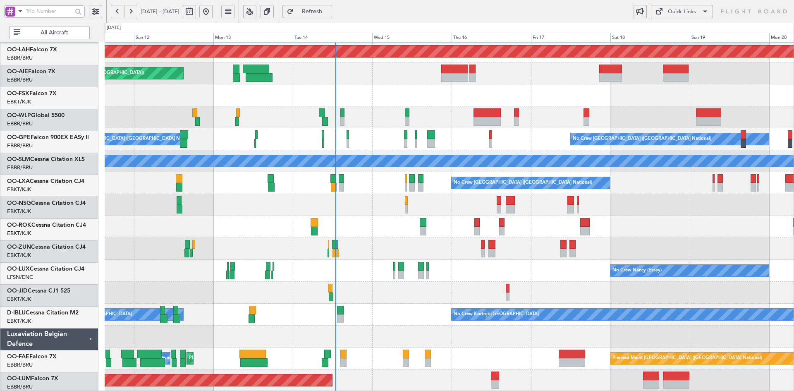
click at [614, 147] on div "Planned Maint [GEOGRAPHIC_DATA] ([GEOGRAPHIC_DATA] National) - - EBBR 17:05 Z V…" at bounding box center [449, 172] width 689 height 438
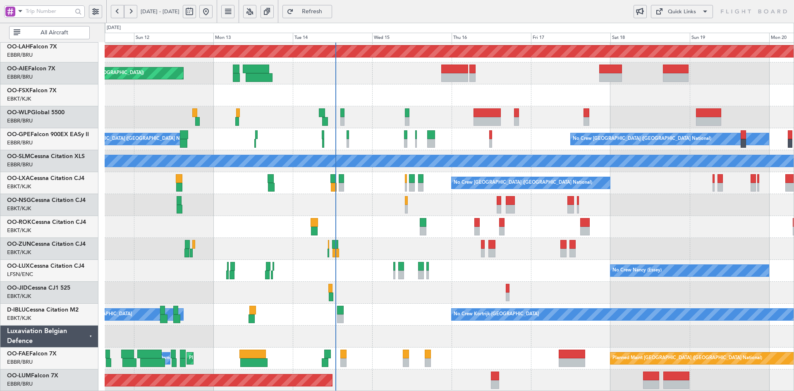
scroll to position [85, 0]
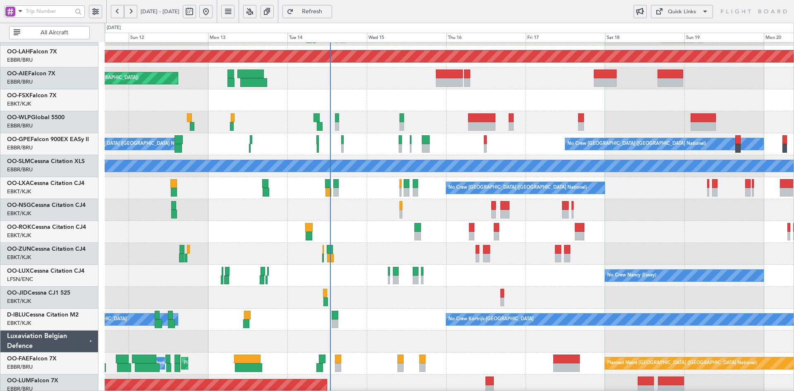
click at [672, 266] on div "No Crew Nancy (Essey)" at bounding box center [449, 276] width 689 height 22
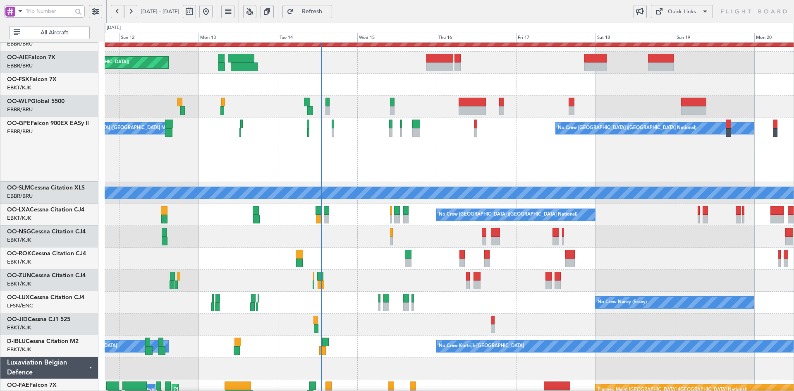
click at [752, 91] on div "Planned Maint Kortrijk-[GEOGRAPHIC_DATA]" at bounding box center [449, 85] width 689 height 22
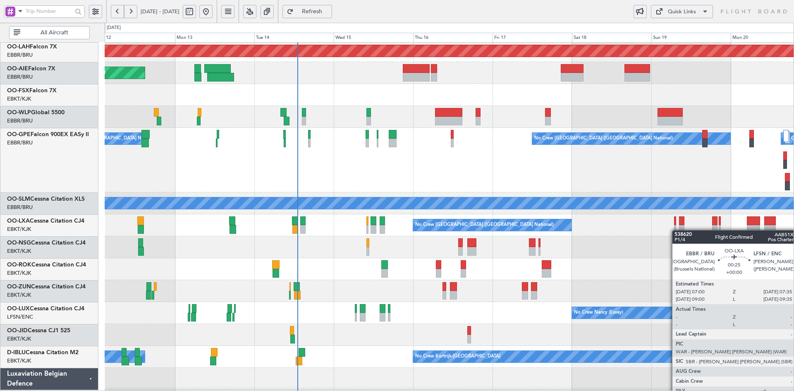
scroll to position [90, 0]
click at [676, 230] on div "Planned Maint [PERSON_NAME]-[GEOGRAPHIC_DATA][PERSON_NAME] ([GEOGRAPHIC_DATA][P…" at bounding box center [449, 192] width 689 height 481
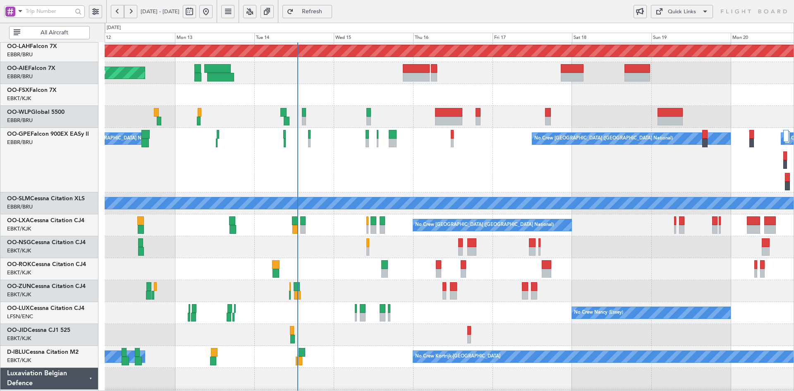
scroll to position [122, 0]
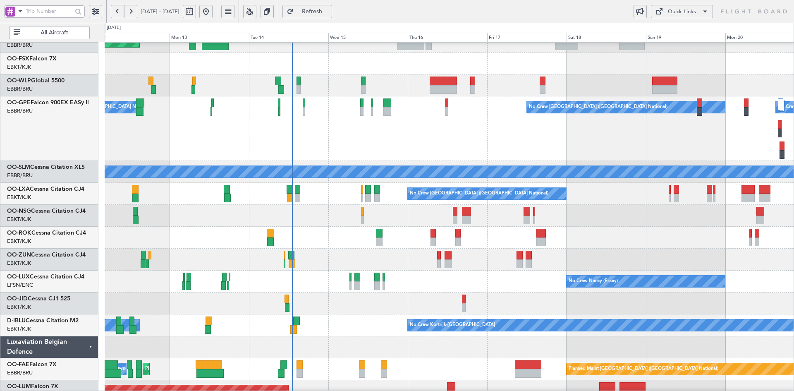
click at [615, 228] on div at bounding box center [449, 238] width 689 height 22
click at [381, 161] on div "No Crew [GEOGRAPHIC_DATA] ([GEOGRAPHIC_DATA] National) No Crew [GEOGRAPHIC_DATA…" at bounding box center [449, 128] width 689 height 65
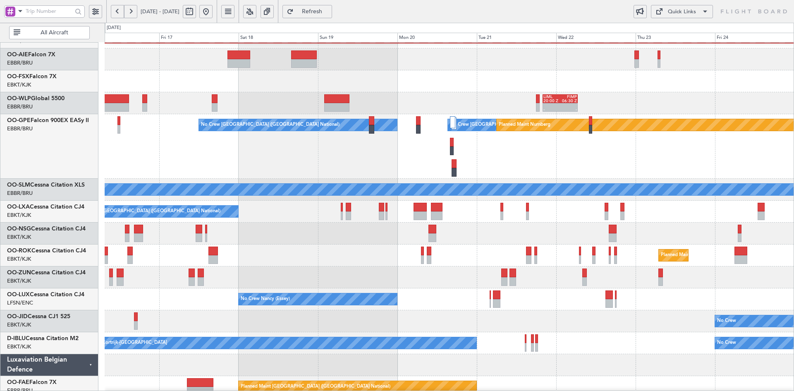
click at [628, 222] on div "No Crew [GEOGRAPHIC_DATA] ([GEOGRAPHIC_DATA] National)" at bounding box center [449, 212] width 689 height 22
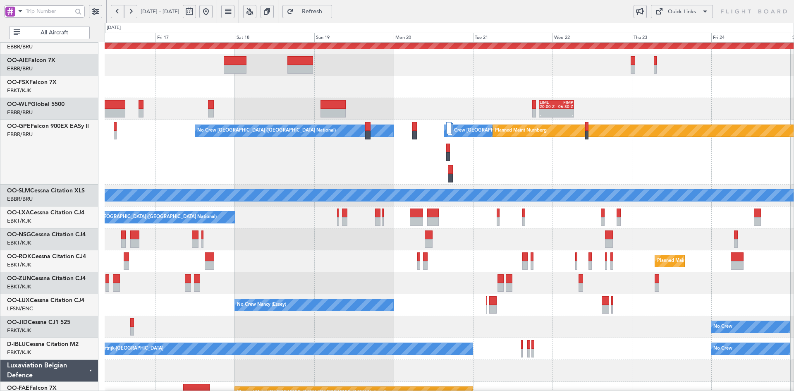
click at [521, 227] on div "No Crew [GEOGRAPHIC_DATA] ([GEOGRAPHIC_DATA] National)" at bounding box center [449, 217] width 689 height 22
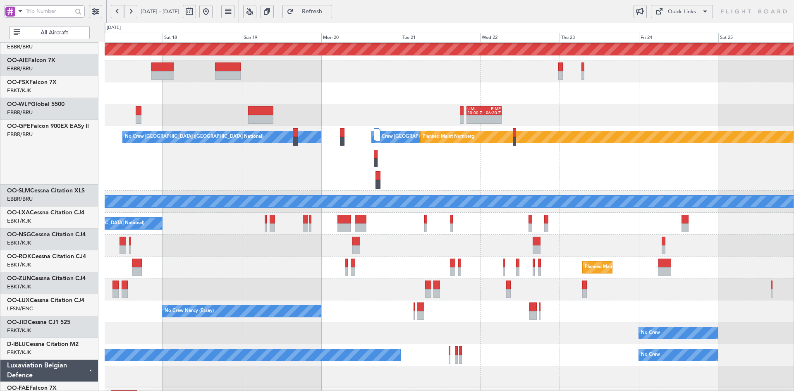
scroll to position [92, 0]
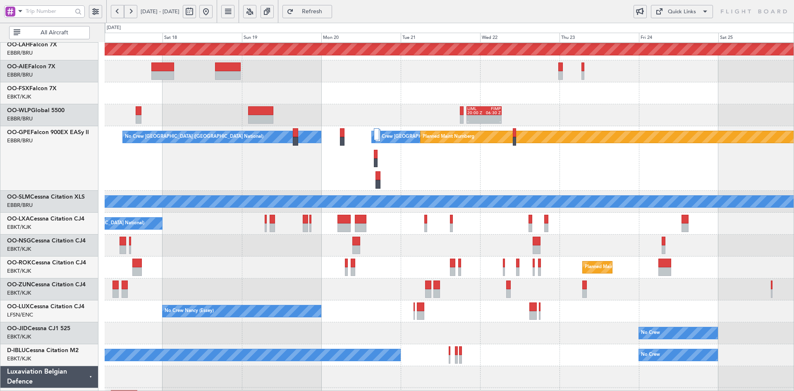
click at [593, 225] on div "No Crew [GEOGRAPHIC_DATA] ([GEOGRAPHIC_DATA] National)" at bounding box center [449, 224] width 689 height 22
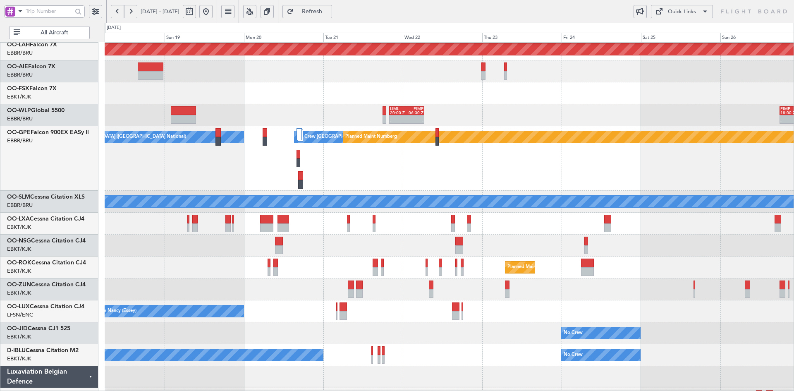
click at [611, 293] on div "Planned Maint Kortrijk-[GEOGRAPHIC_DATA]" at bounding box center [449, 289] width 689 height 22
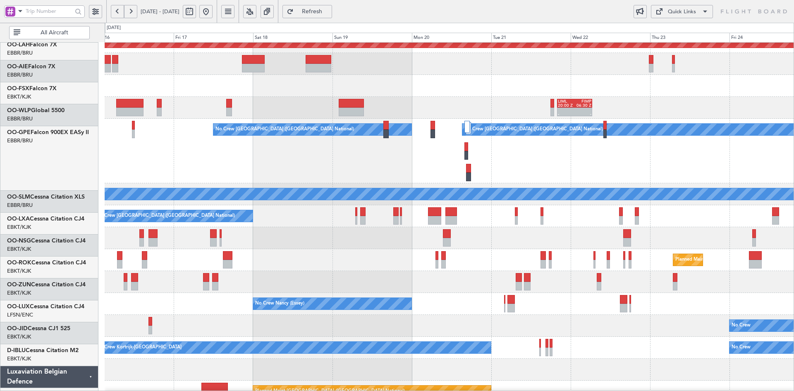
click at [723, 173] on div "Planned Maint Nurnberg No Crew [GEOGRAPHIC_DATA] (Brussels National) No Crew [G…" at bounding box center [449, 151] width 689 height 65
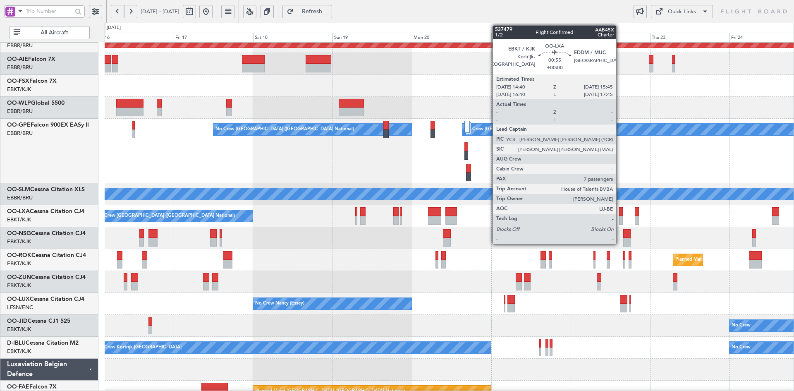
click at [620, 217] on div at bounding box center [621, 220] width 4 height 9
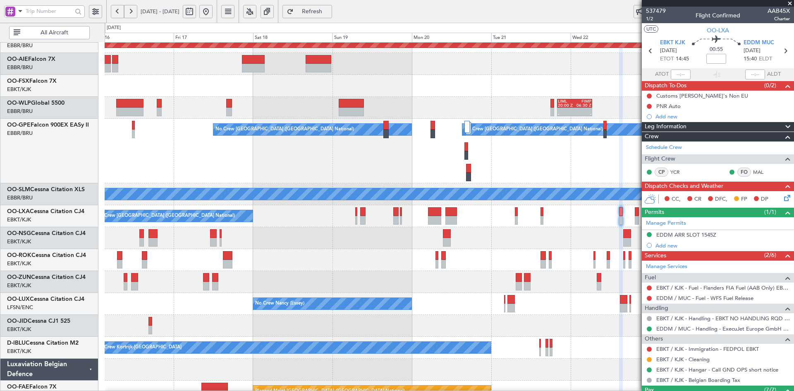
click at [484, 167] on div "Planned Maint Nurnberg No Crew [GEOGRAPHIC_DATA] (Brussels National) No Crew [G…" at bounding box center [449, 151] width 689 height 65
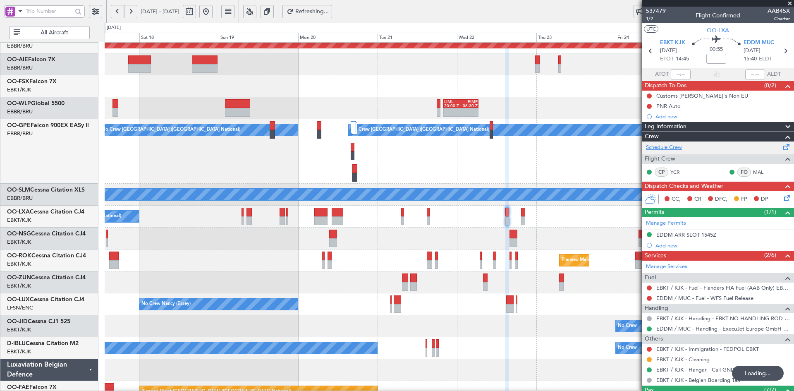
click at [680, 144] on link "Schedule Crew" at bounding box center [664, 147] width 36 height 8
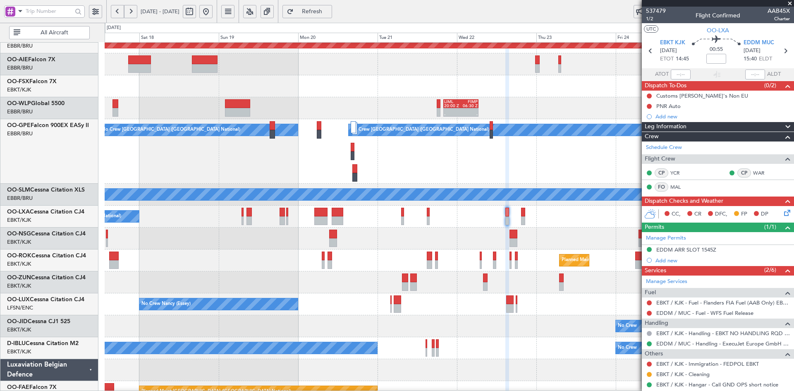
click at [791, 3] on span at bounding box center [790, 3] width 8 height 7
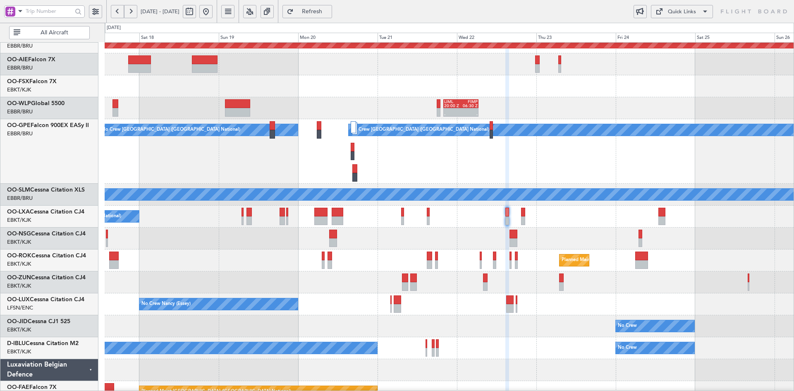
type input "0"
click at [485, 103] on div "- - LIML 20:00 Z FIMP 06:30 Z - - FIMP 18:00 Z LIML 05:05 Z" at bounding box center [449, 108] width 689 height 22
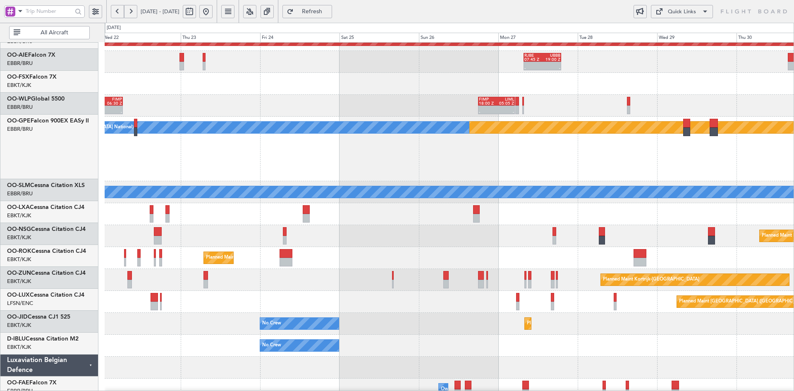
click at [587, 203] on div at bounding box center [449, 214] width 689 height 22
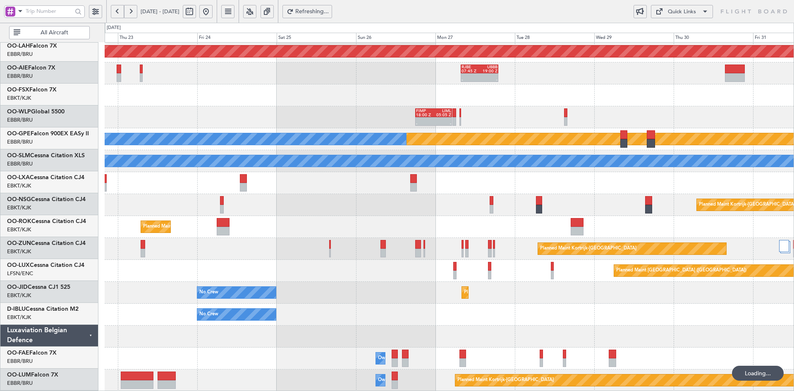
scroll to position [90, 0]
click at [213, 14] on button at bounding box center [205, 11] width 13 height 13
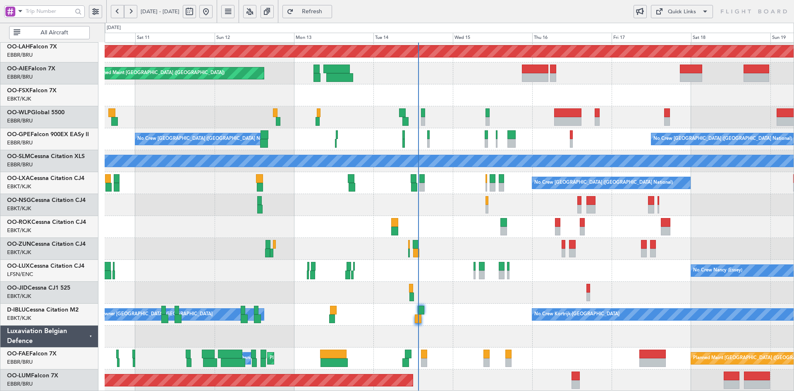
click at [713, 227] on div at bounding box center [449, 227] width 689 height 22
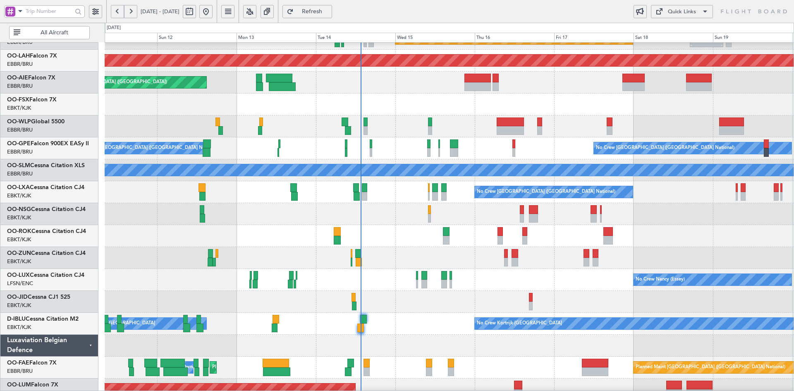
click at [673, 214] on div "Planned Maint [GEOGRAPHIC_DATA] ([GEOGRAPHIC_DATA] National) - - EBBR 17:05 Z V…" at bounding box center [449, 181] width 689 height 438
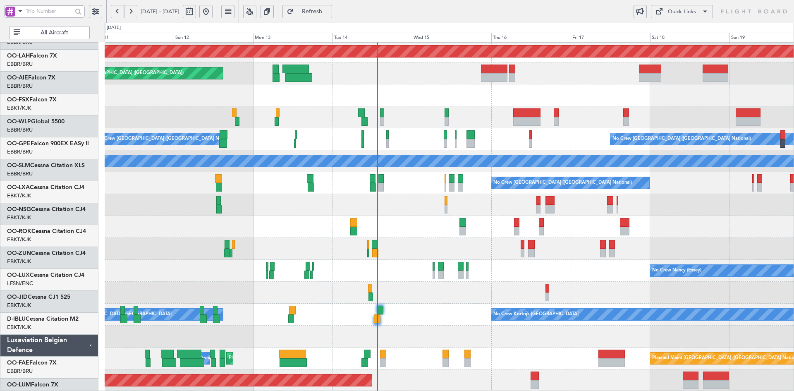
scroll to position [90, 0]
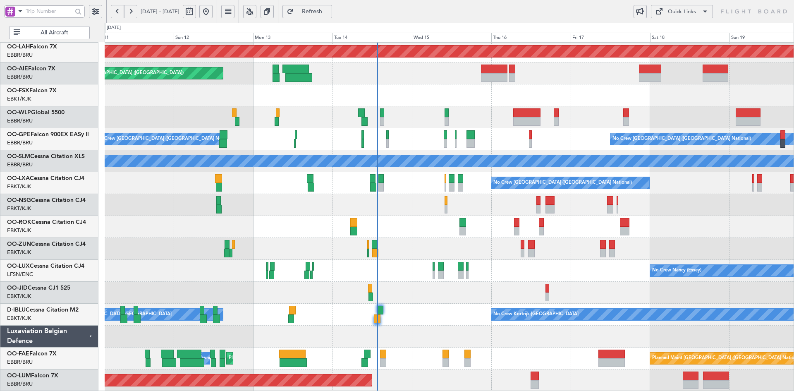
click at [696, 216] on div at bounding box center [449, 205] width 689 height 22
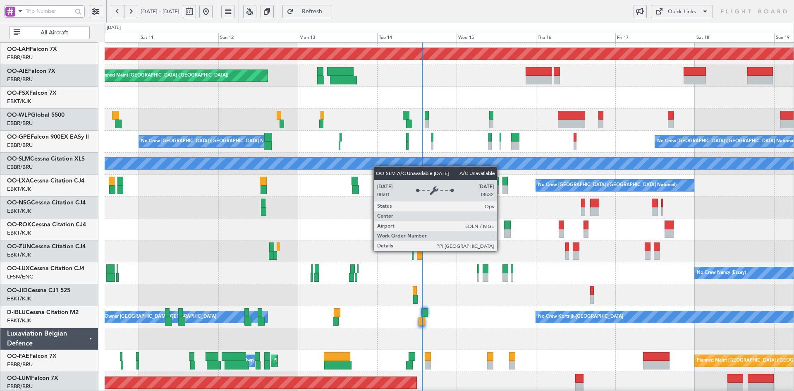
click at [353, 241] on div "Planned Maint [GEOGRAPHIC_DATA] ([GEOGRAPHIC_DATA] National) - - EBBR 17:05 Z V…" at bounding box center [449, 174] width 689 height 438
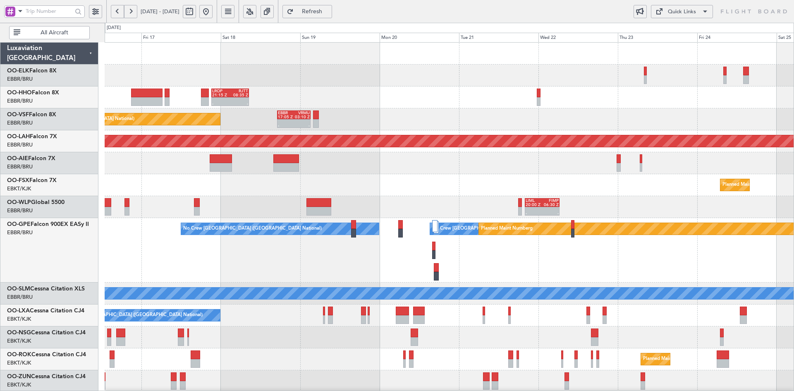
click at [287, 204] on div "No Crew [GEOGRAPHIC_DATA] ([GEOGRAPHIC_DATA] National) - - LROP 21:15 Z RJTT 08…" at bounding box center [449, 283] width 689 height 481
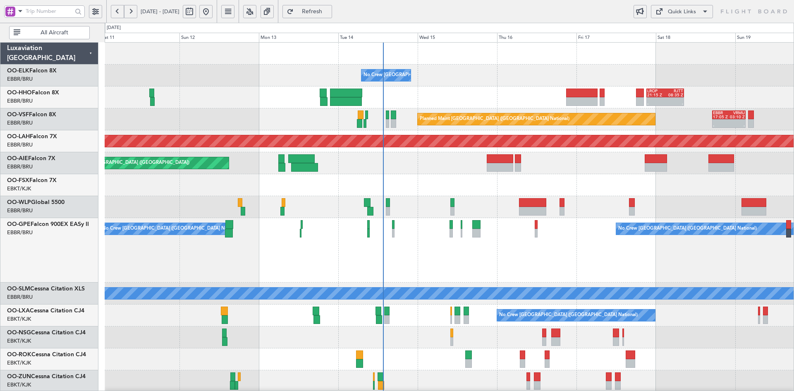
click at [793, 177] on html "[DATE] - [DATE] Refresh Quick Links All Aircraft No Crew [GEOGRAPHIC_DATA] (Bru…" at bounding box center [397, 195] width 794 height 391
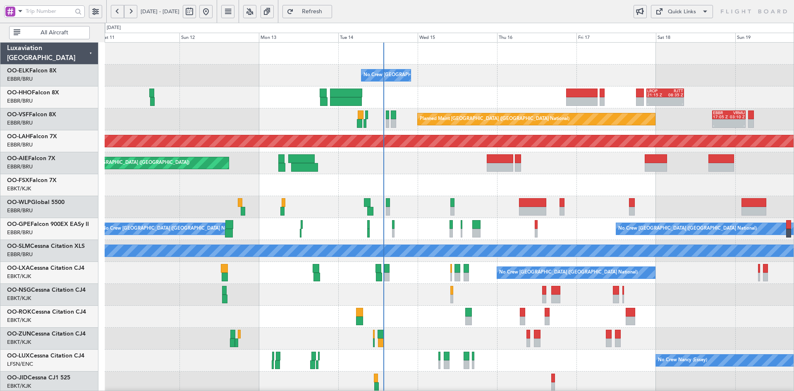
click at [323, 112] on div "No Crew [GEOGRAPHIC_DATA] ([GEOGRAPHIC_DATA] National) - - LROP 21:15 Z RJTT 08…" at bounding box center [449, 262] width 689 height 438
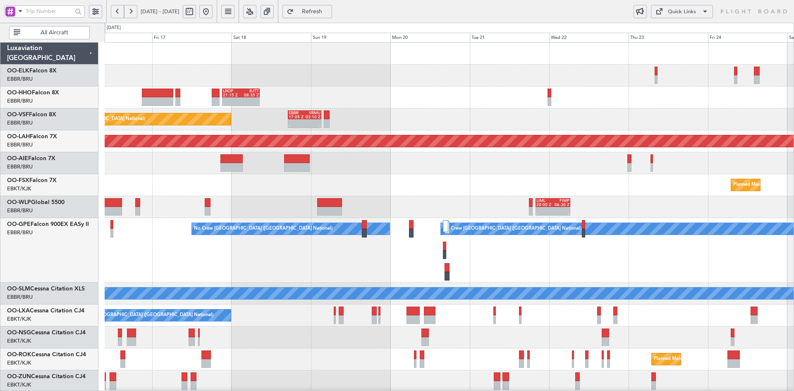
click at [213, 10] on button at bounding box center [205, 11] width 13 height 13
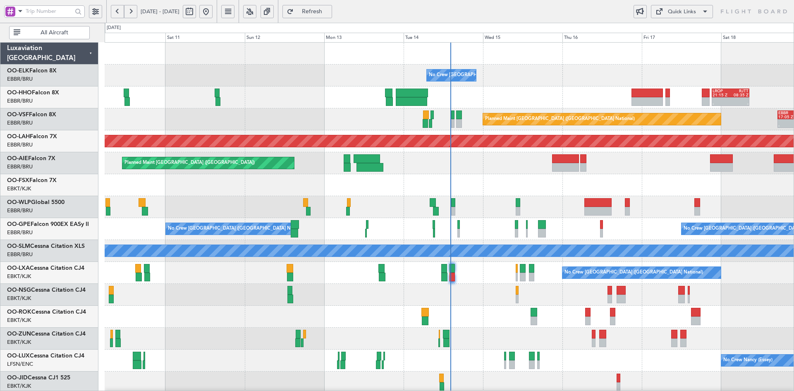
click at [653, 198] on div at bounding box center [449, 207] width 689 height 22
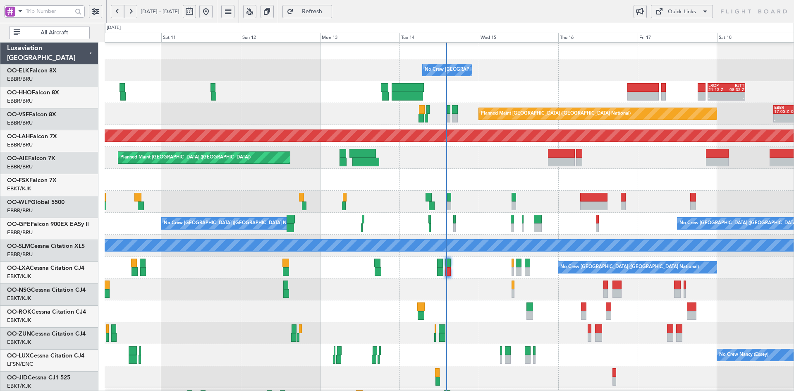
scroll to position [5, 0]
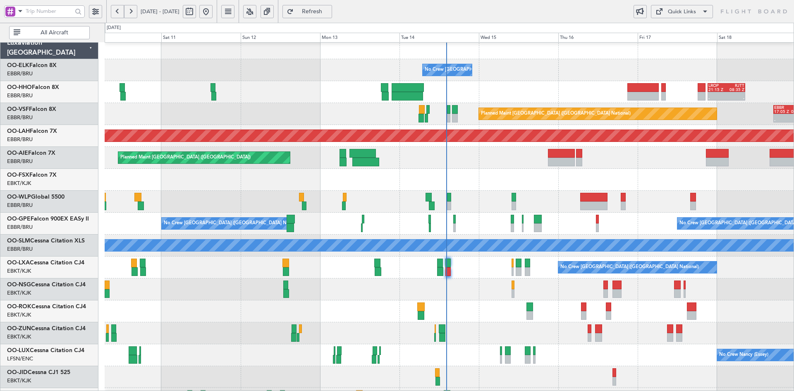
click at [406, 10] on fb-flight-board "[DATE] - [DATE] Refresh Quick Links All Aircraft No Crew [GEOGRAPHIC_DATA] (Bru…" at bounding box center [397, 200] width 794 height 381
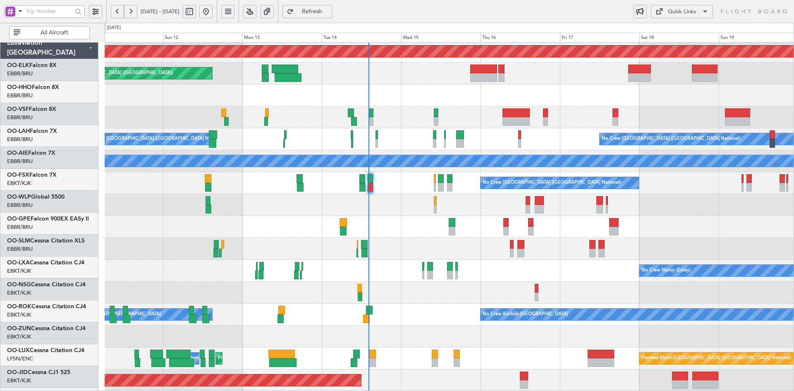
scroll to position [90, 0]
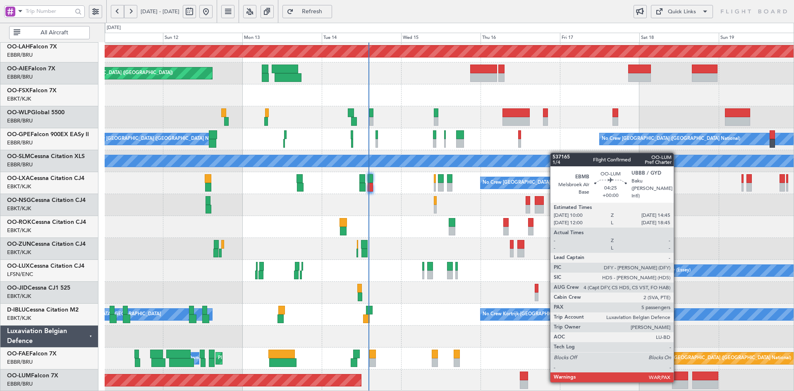
click at [677, 380] on div at bounding box center [680, 384] width 16 height 9
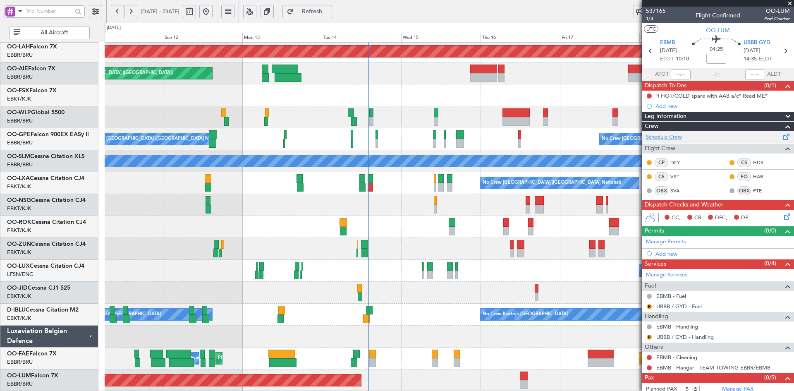
click at [659, 136] on link "Schedule Crew" at bounding box center [664, 137] width 36 height 8
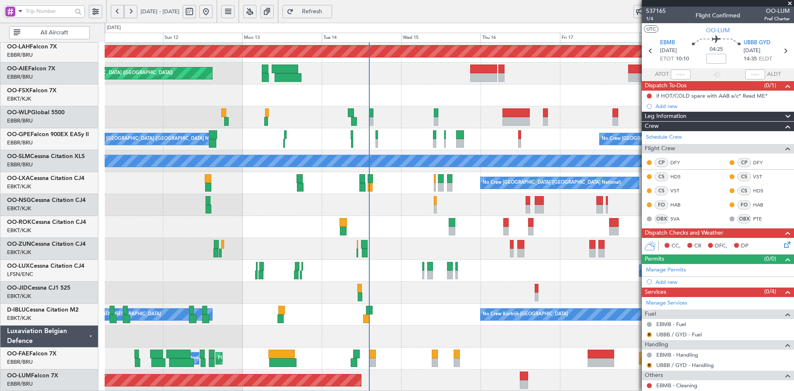
click at [791, 3] on span at bounding box center [790, 3] width 8 height 7
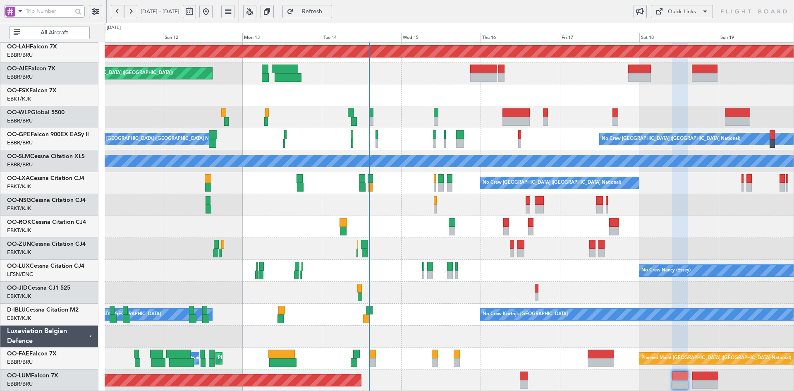
type input "0"
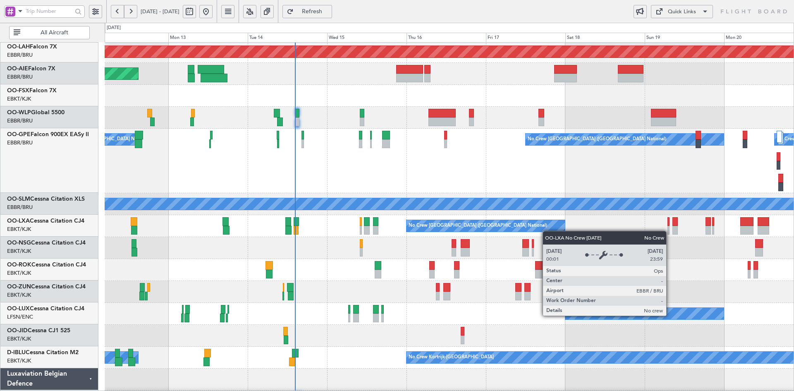
scroll to position [89, 0]
click at [547, 231] on div "Planned Maint [GEOGRAPHIC_DATA] ([GEOGRAPHIC_DATA] National) - - EBBR 17:05 Z V…" at bounding box center [449, 193] width 689 height 481
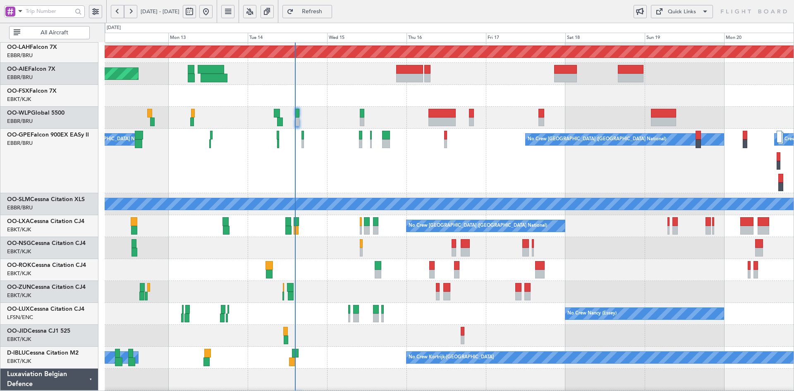
scroll to position [86, 0]
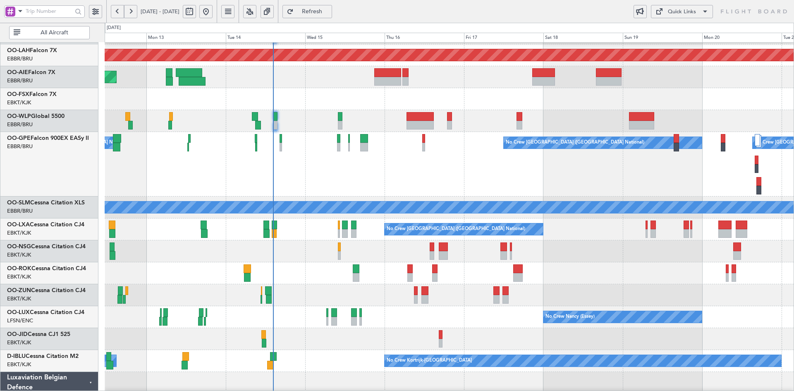
click at [566, 191] on div "No Crew [GEOGRAPHIC_DATA] ([GEOGRAPHIC_DATA] National) No Crew [GEOGRAPHIC_DATA…" at bounding box center [449, 164] width 689 height 65
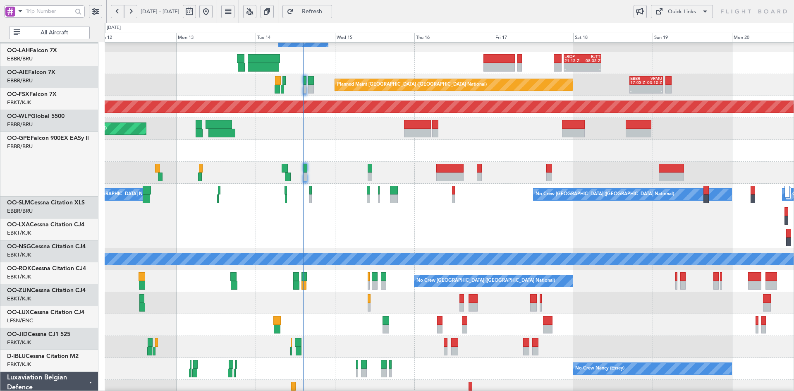
scroll to position [34, 0]
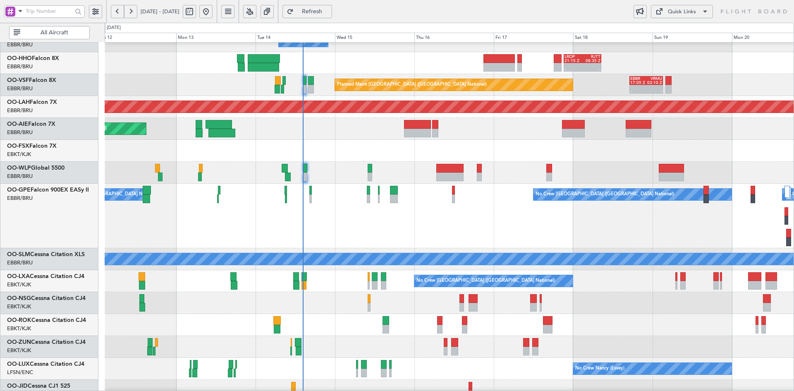
click at [447, 240] on div "No Crew [GEOGRAPHIC_DATA] ([GEOGRAPHIC_DATA] National) No Crew [GEOGRAPHIC_DATA…" at bounding box center [449, 216] width 689 height 65
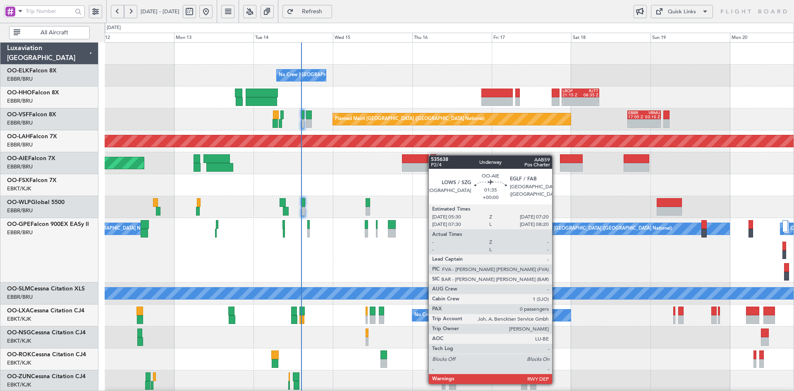
click at [432, 162] on div "No Crew Brussels (Brussels National) - - LROP 21:15 Z RJTT 08:35 Z Planned Main…" at bounding box center [449, 283] width 689 height 481
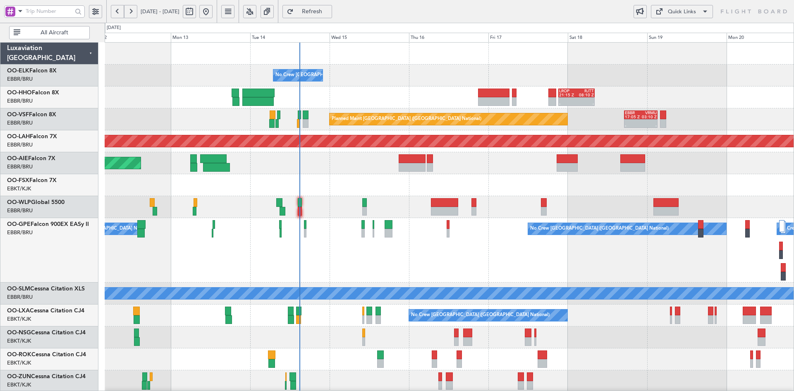
click at [379, 93] on div "No Crew Brussels (Brussels National) - - LROP 21:15 Z RJTT 08:10 Z Planned Main…" at bounding box center [449, 283] width 689 height 481
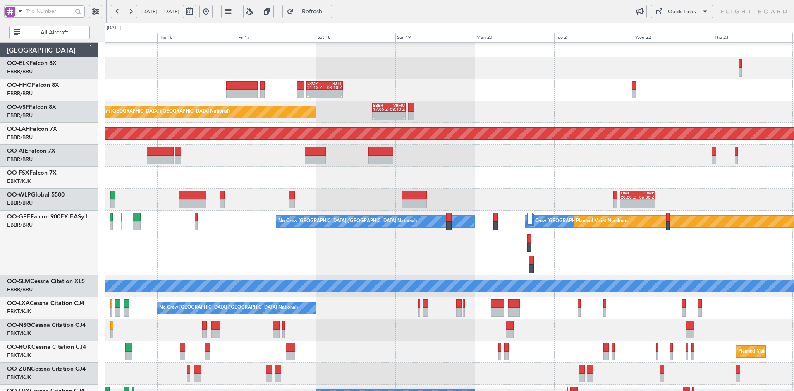
click at [624, 118] on div "Planned Maint Brussels (Brussels National) - - EBBR 17:05 Z VRMU 03:10 Z" at bounding box center [449, 112] width 689 height 22
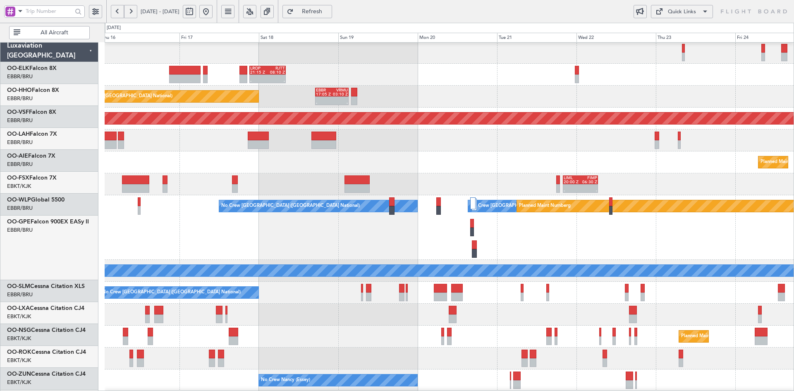
click at [562, 41] on div "No Crew Brussels (Brussels National) - - LROP 21:15 Z RJTT 08:10 Z Planned Main…" at bounding box center [397, 207] width 794 height 368
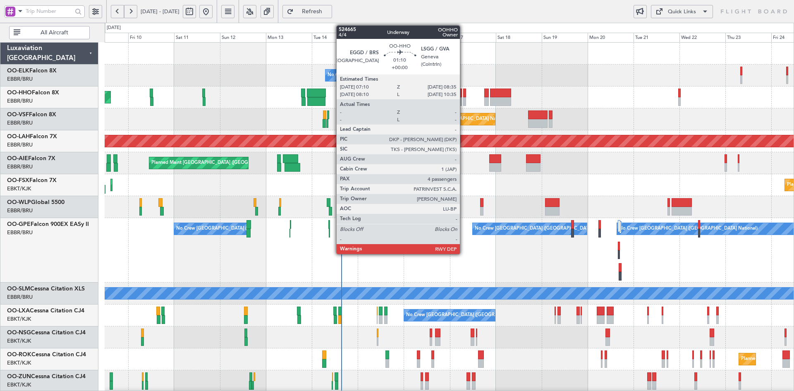
click at [464, 99] on div at bounding box center [464, 101] width 3 height 9
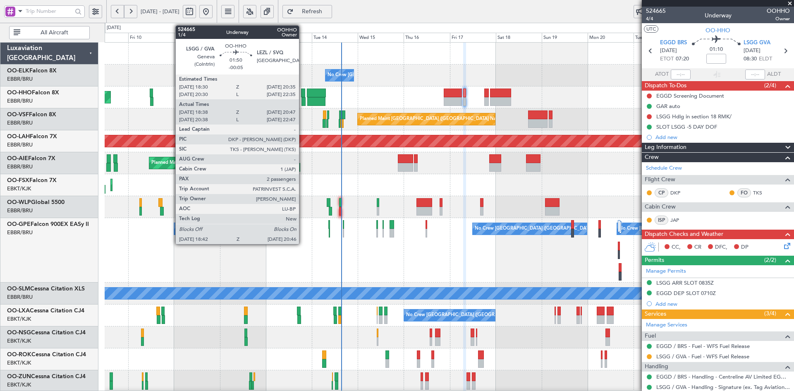
click at [303, 103] on div at bounding box center [303, 101] width 4 height 9
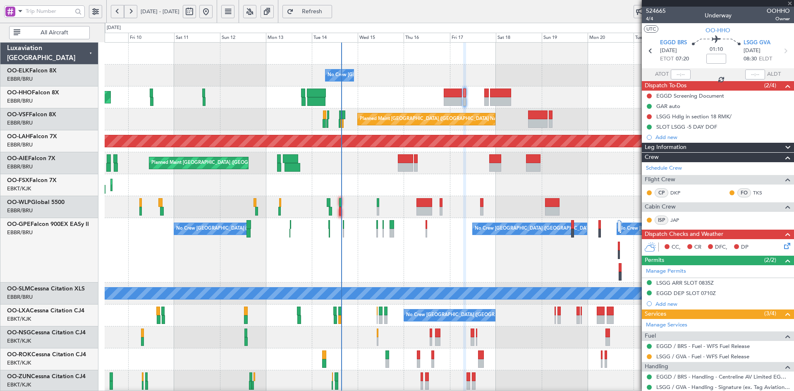
type input "-00:05"
type input "18:48"
type input "20:42"
type input "2"
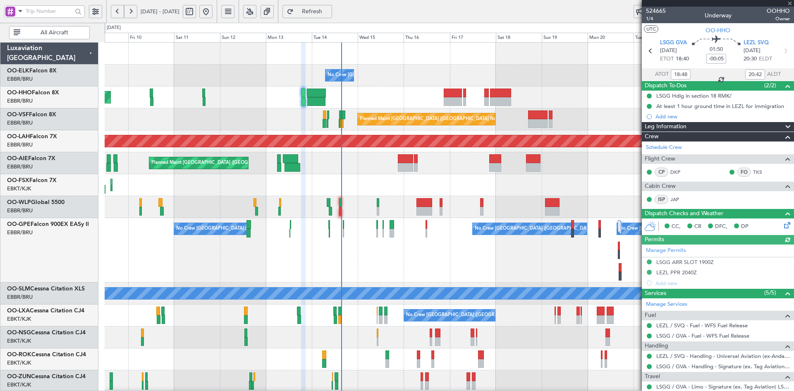
scroll to position [61, 0]
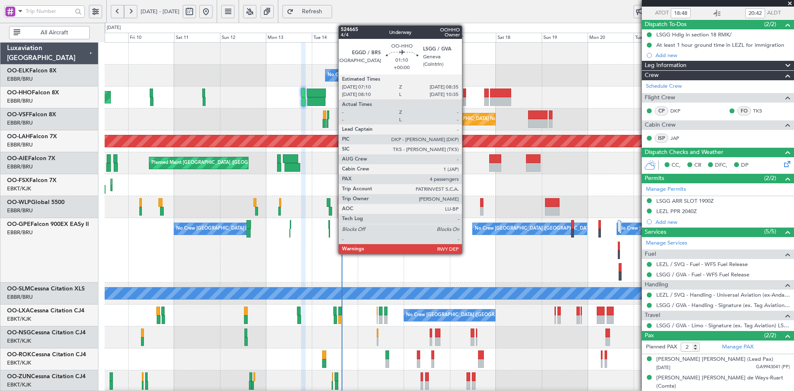
click at [466, 100] on div at bounding box center [464, 101] width 3 height 9
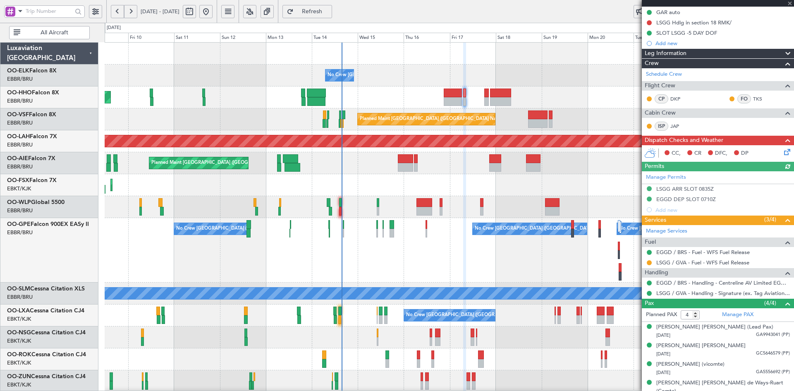
scroll to position [99, 0]
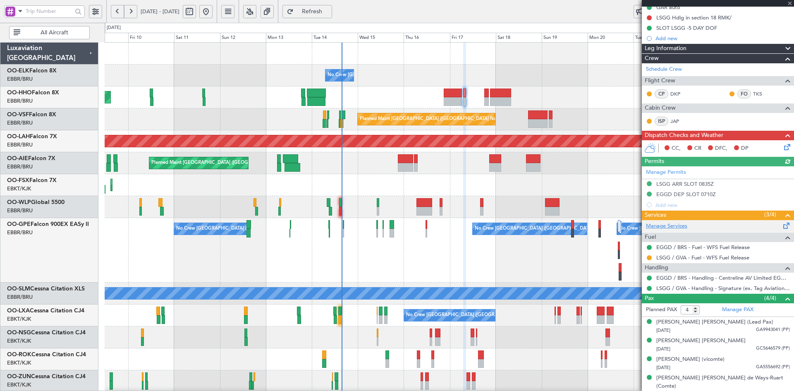
click at [674, 224] on link "Manage Services" at bounding box center [666, 226] width 41 height 8
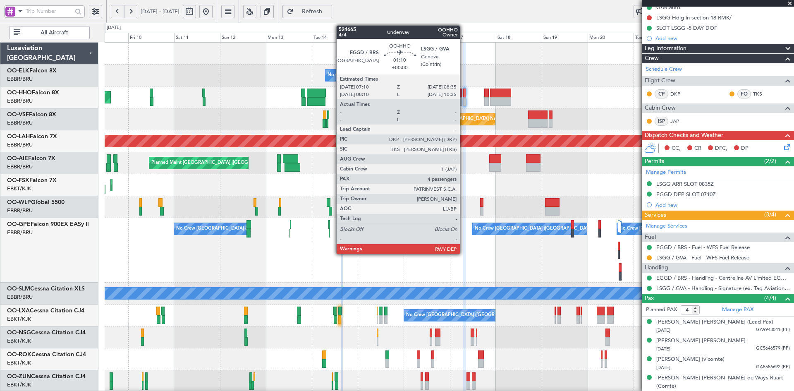
click at [464, 105] on div at bounding box center [464, 101] width 3 height 9
click at [466, 105] on div at bounding box center [464, 101] width 3 height 9
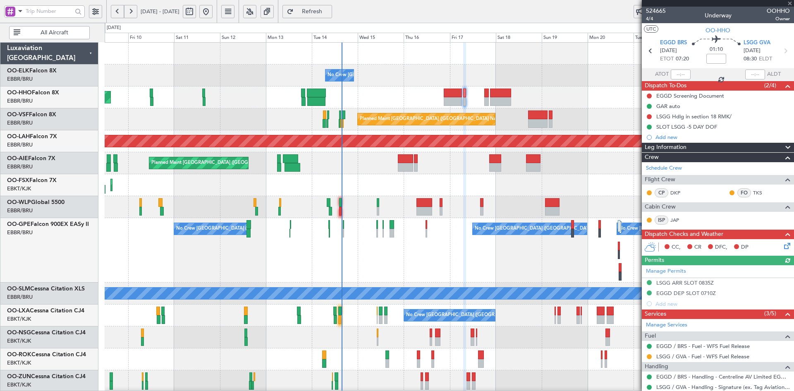
scroll to position [119, 0]
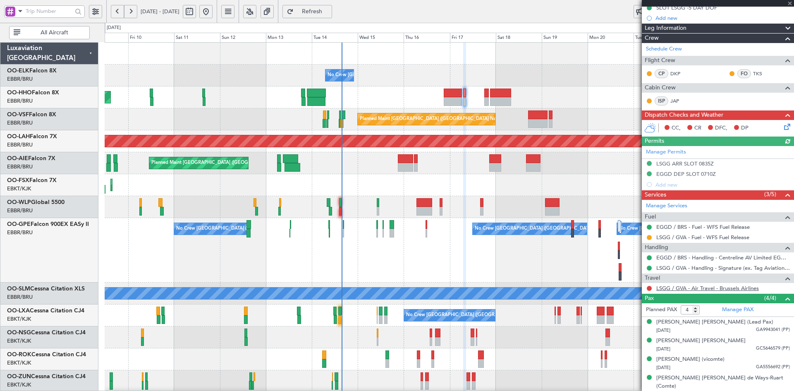
click at [718, 288] on link "LSGG / GVA - Air Travel - Brussels Airlines" at bounding box center [707, 287] width 103 height 7
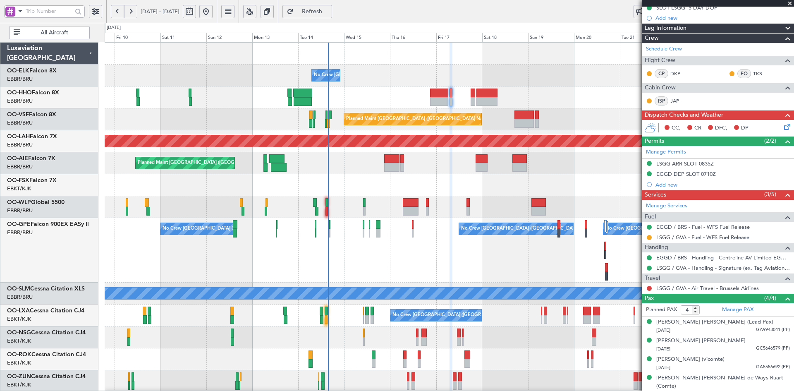
click at [591, 112] on div "No Crew Brussels (Brussels National) Planned Maint Geneva (Cointrin) Planned Ma…" at bounding box center [449, 283] width 689 height 481
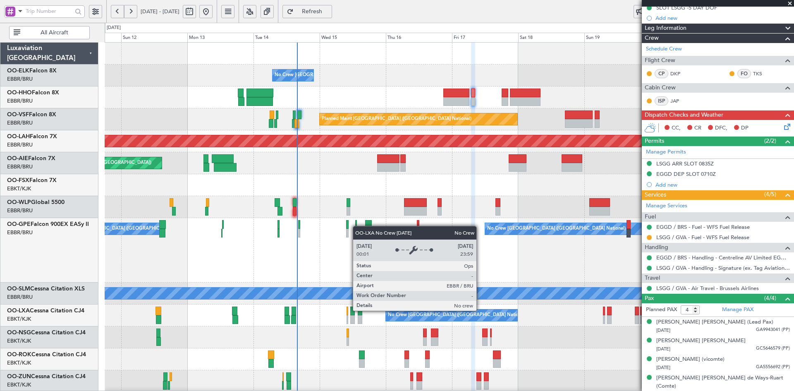
click at [471, 220] on div "No Crew Brussels (Brussels National) Planned Maint Geneva (Cointrin) Planned Ma…" at bounding box center [449, 283] width 689 height 481
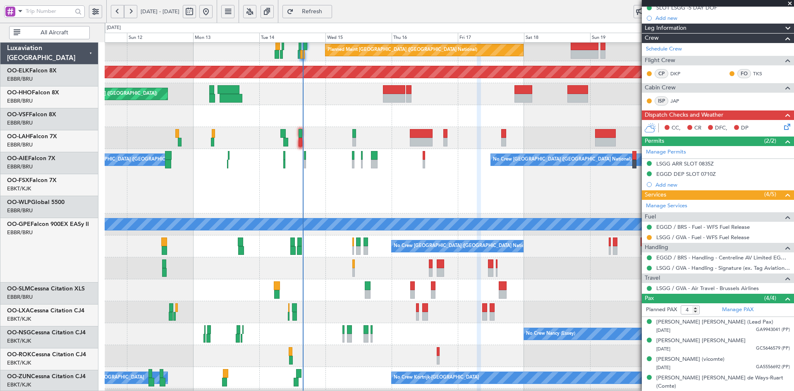
scroll to position [69, 0]
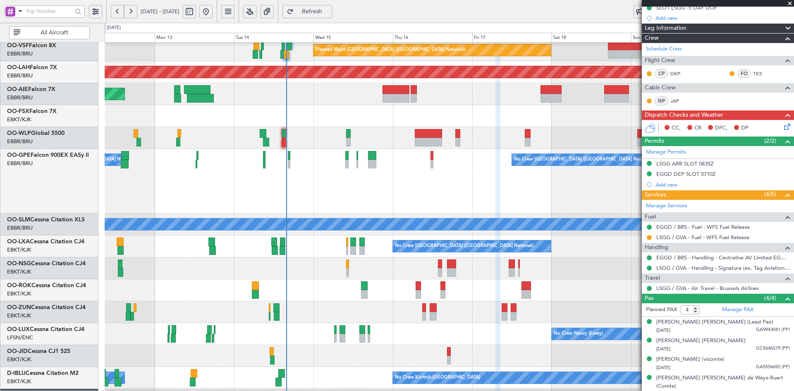
click at [384, 184] on div "No Crew Brussels (Brussels National) No Crew Brussels (Brussels National) No Cr…" at bounding box center [449, 181] width 689 height 65
click at [791, 4] on span at bounding box center [790, 3] width 8 height 7
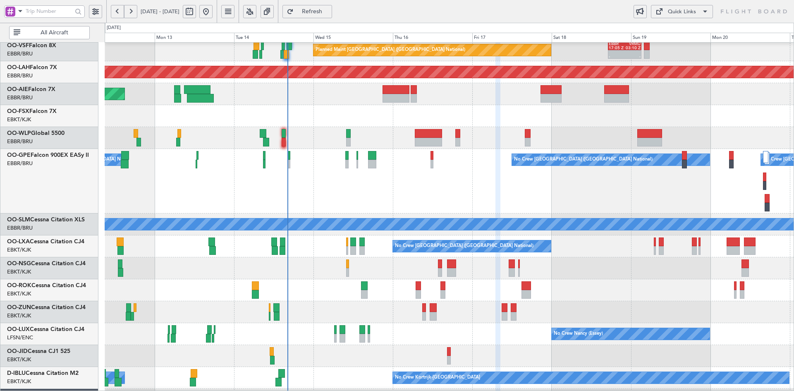
type input "0"
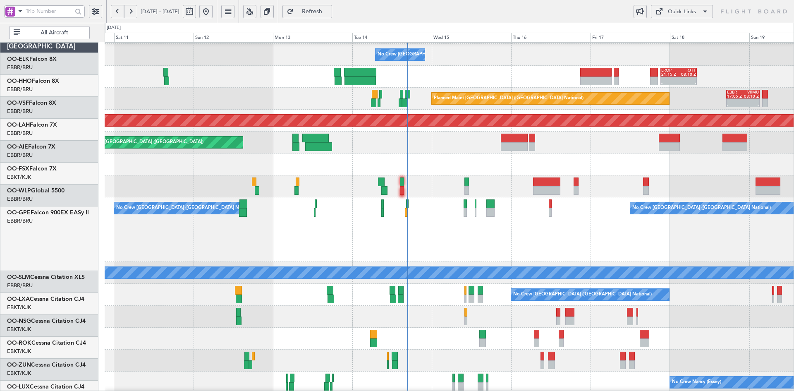
scroll to position [21, 0]
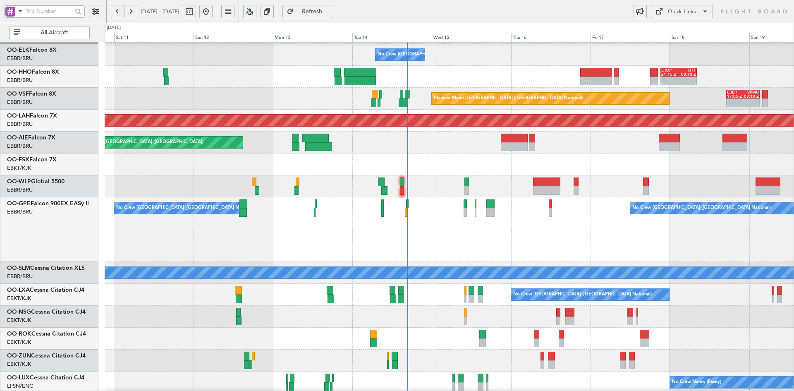
click at [560, 226] on div "No Crew [GEOGRAPHIC_DATA] ([GEOGRAPHIC_DATA] National) No Crew [GEOGRAPHIC_DATA…" at bounding box center [449, 229] width 689 height 65
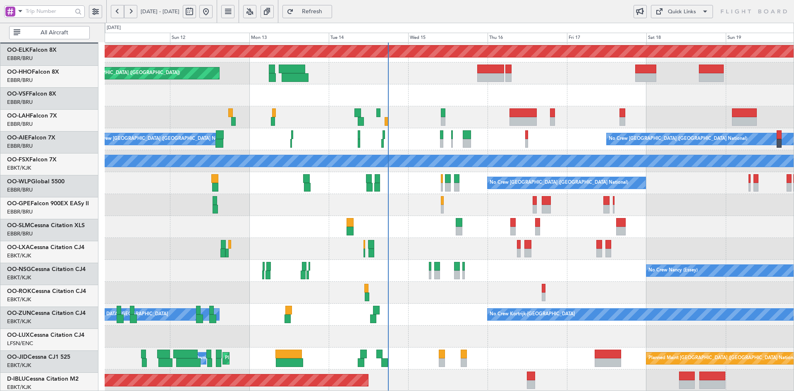
scroll to position [90, 0]
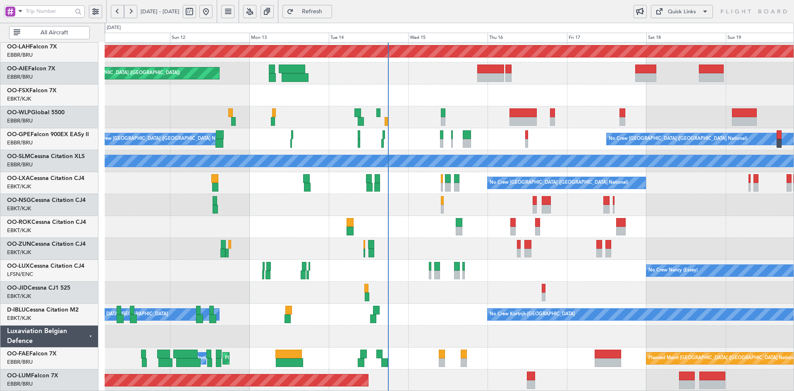
click at [412, 287] on div at bounding box center [449, 293] width 689 height 22
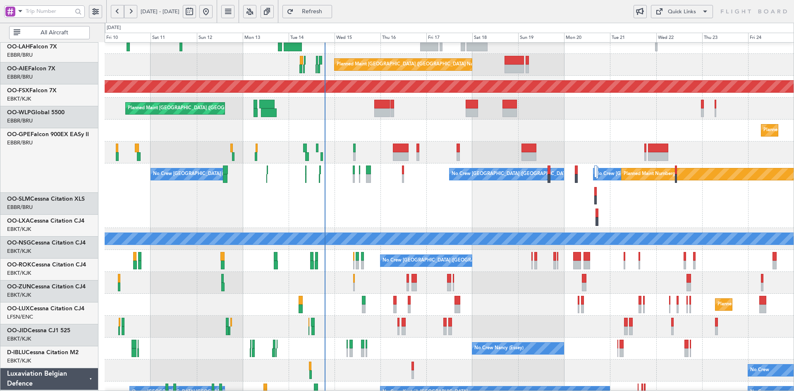
click at [494, 256] on div "Planned Maint Geneva (Cointrin) Planned Maint Brussels (Brussels National) Plan…" at bounding box center [449, 228] width 689 height 481
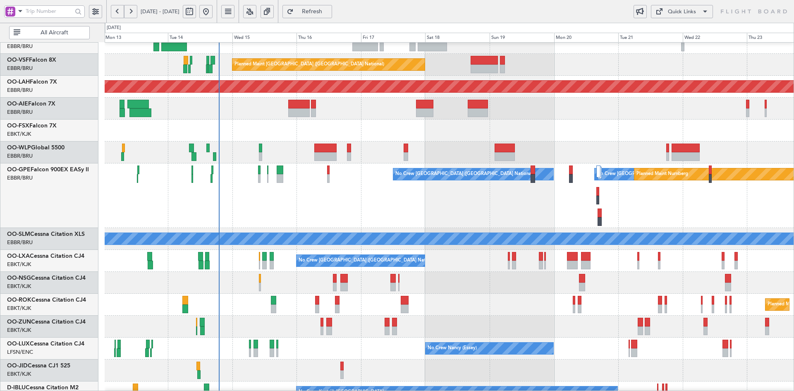
click at [630, 184] on div "No Crew Brussels (Brussels National) No Crew Brussels (Brussels National) Plann…" at bounding box center [449, 195] width 689 height 65
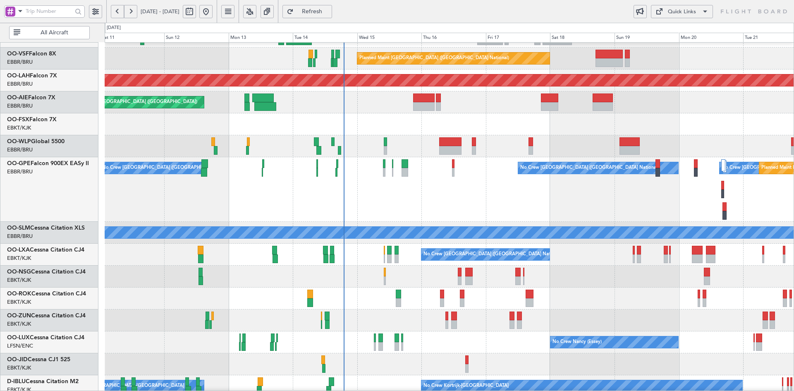
scroll to position [65, 0]
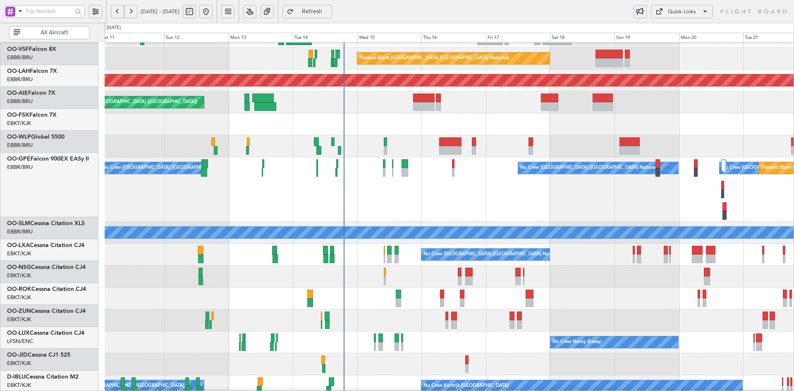
click at [526, 198] on div "No Crew Brussels (Brussels National) No Crew Brussels (Brussels National) Plann…" at bounding box center [449, 189] width 689 height 65
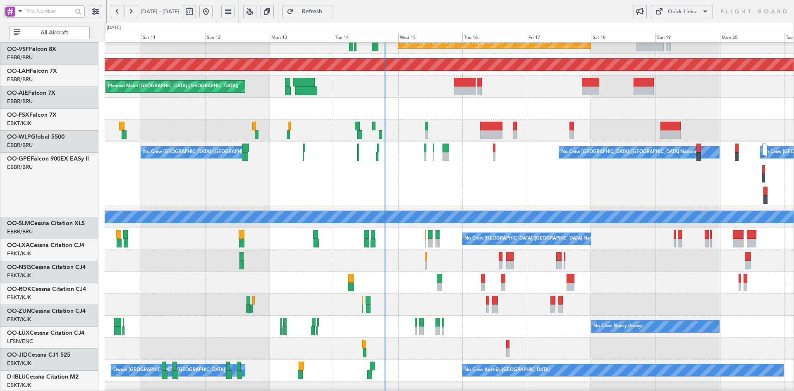
scroll to position [76, 0]
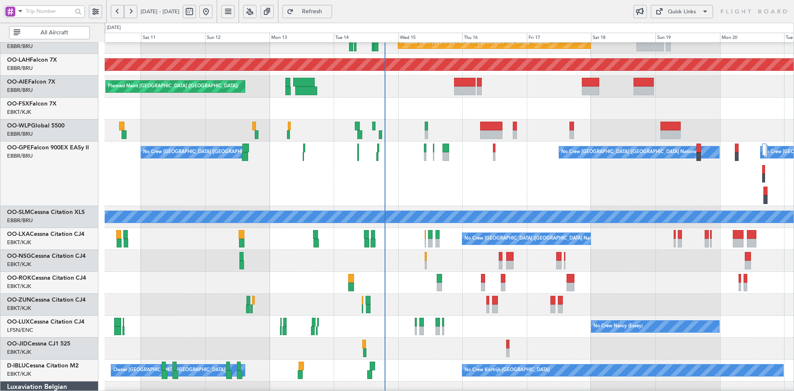
click at [501, 201] on div "No Crew [GEOGRAPHIC_DATA] ([GEOGRAPHIC_DATA] National) No Crew [GEOGRAPHIC_DATA…" at bounding box center [449, 173] width 689 height 65
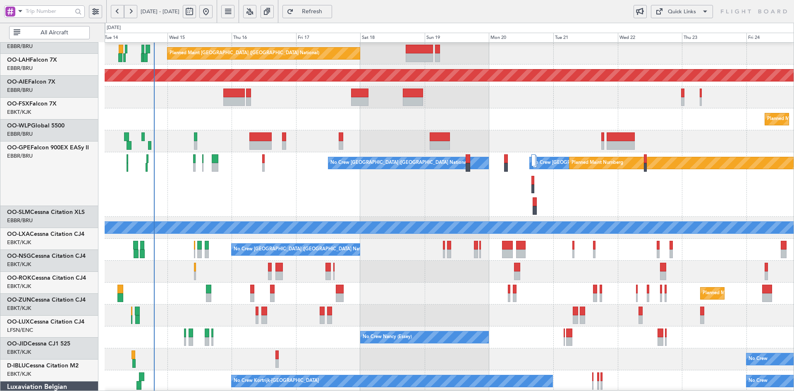
click at [488, 115] on div "Planned Maint Kortrijk-[GEOGRAPHIC_DATA]" at bounding box center [449, 119] width 689 height 22
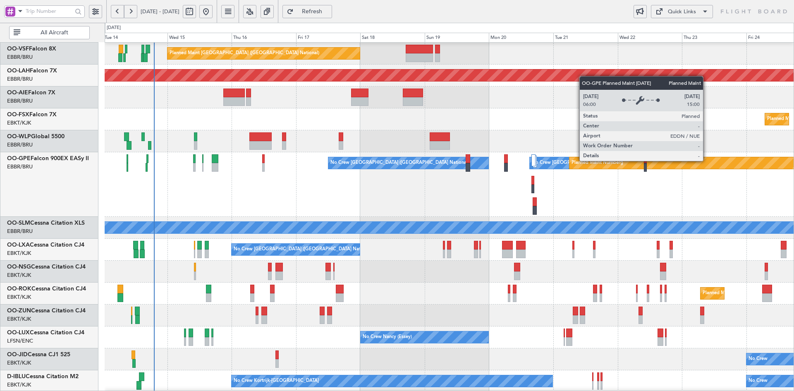
scroll to position [91, 0]
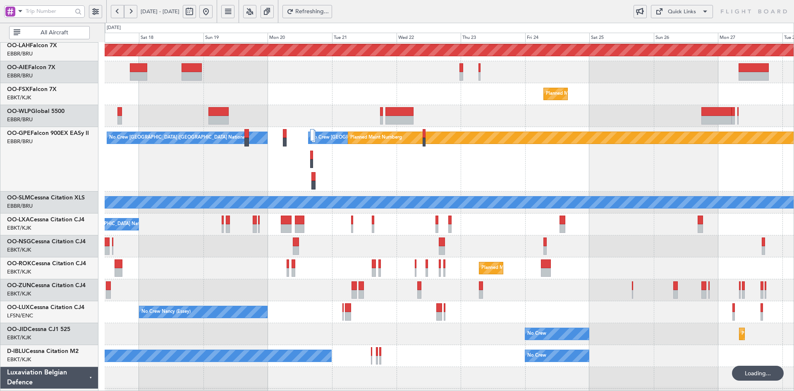
scroll to position [74, 0]
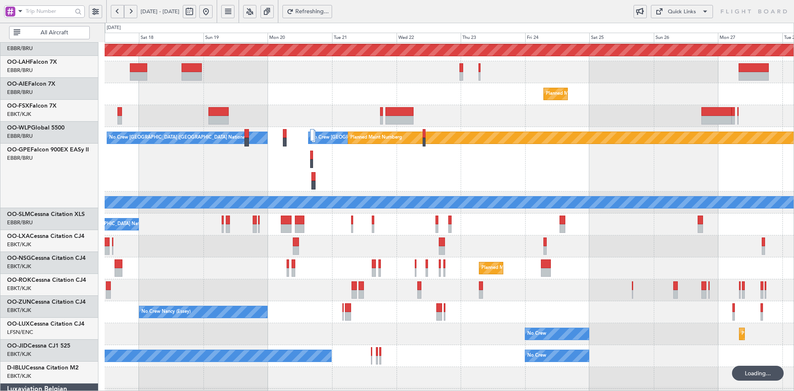
click at [474, 127] on div at bounding box center [449, 116] width 689 height 22
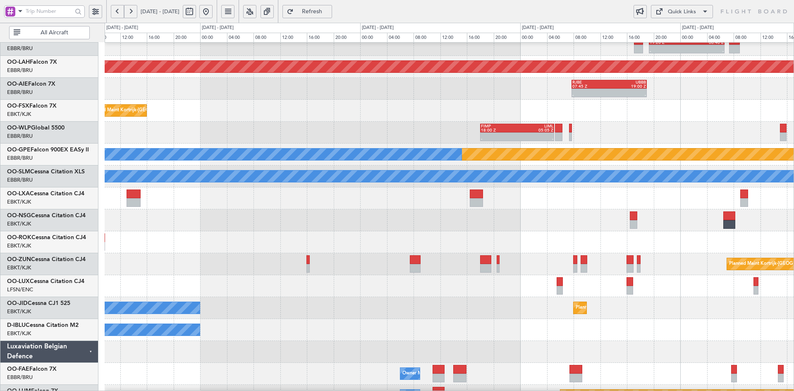
scroll to position [89, 0]
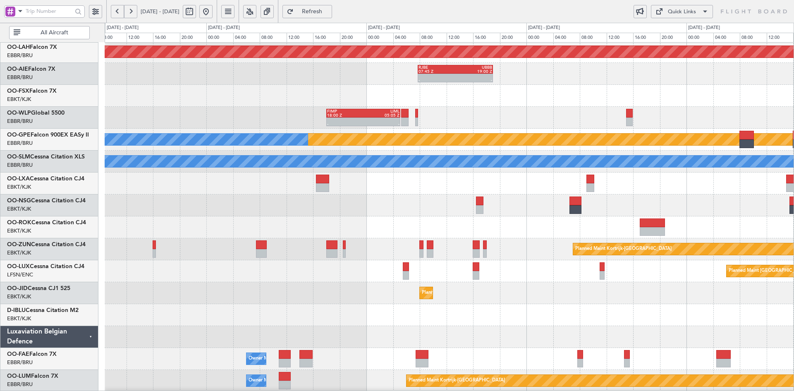
click at [456, 120] on div "- - FIMP 18:00 Z LIML 05:05 Z" at bounding box center [449, 118] width 689 height 22
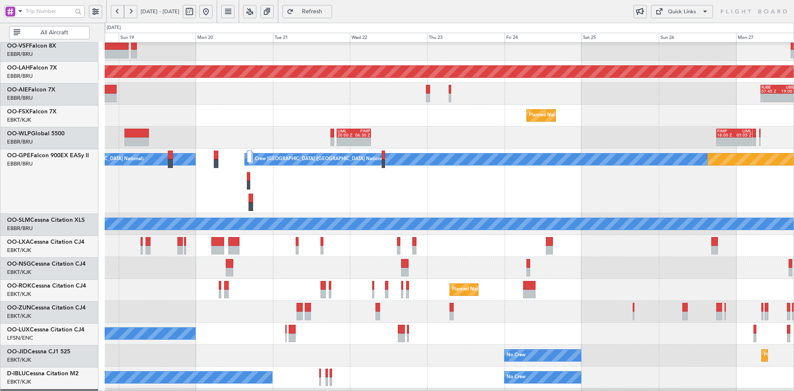
scroll to position [69, 0]
click at [793, 123] on html "19 Oct 2025 - 28 Oct 2025 Refresh Quick Links All Aircraft - - VRMM 19:20 Z LEG…" at bounding box center [397, 195] width 794 height 391
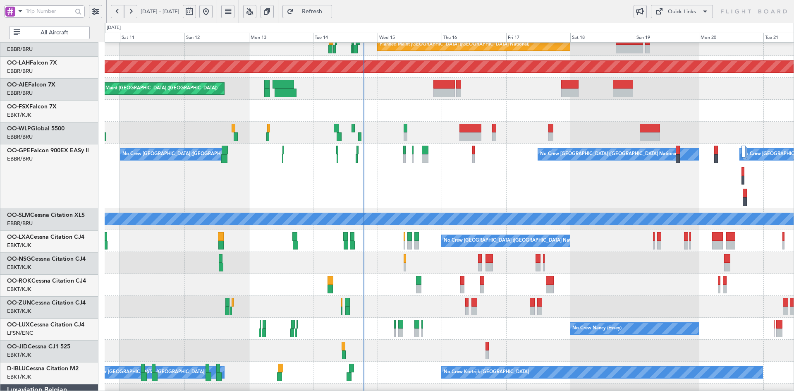
scroll to position [74, 0]
click at [530, 185] on div "No Crew Brussels (Brussels National) Planned Maint Nurnberg No Crew Brussels (B…" at bounding box center [449, 175] width 689 height 65
click at [533, 193] on div "No Crew Brussels (Brussels National) Planned Maint Nurnberg No Crew Brussels (B…" at bounding box center [449, 175] width 689 height 65
